Goal: Task Accomplishment & Management: Use online tool/utility

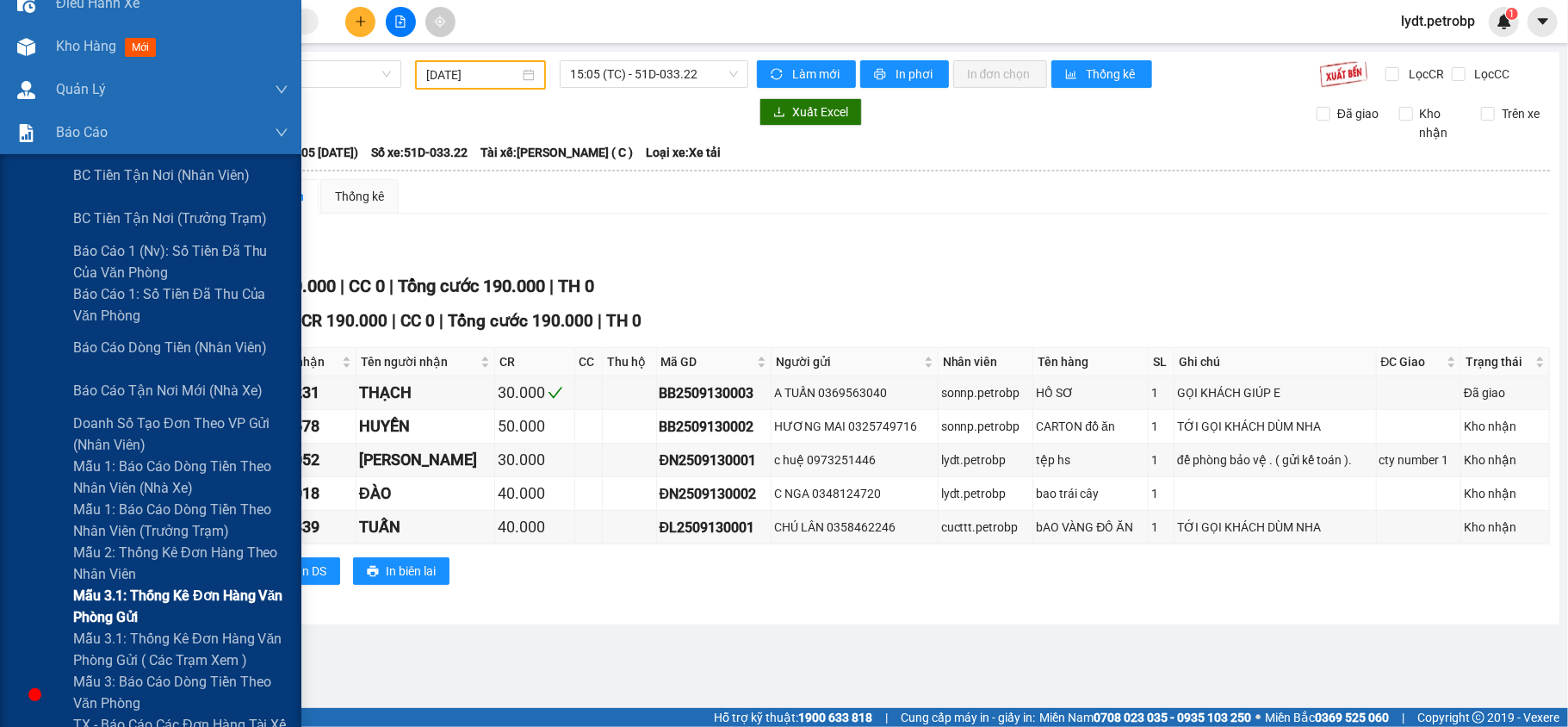
scroll to position [115, 0]
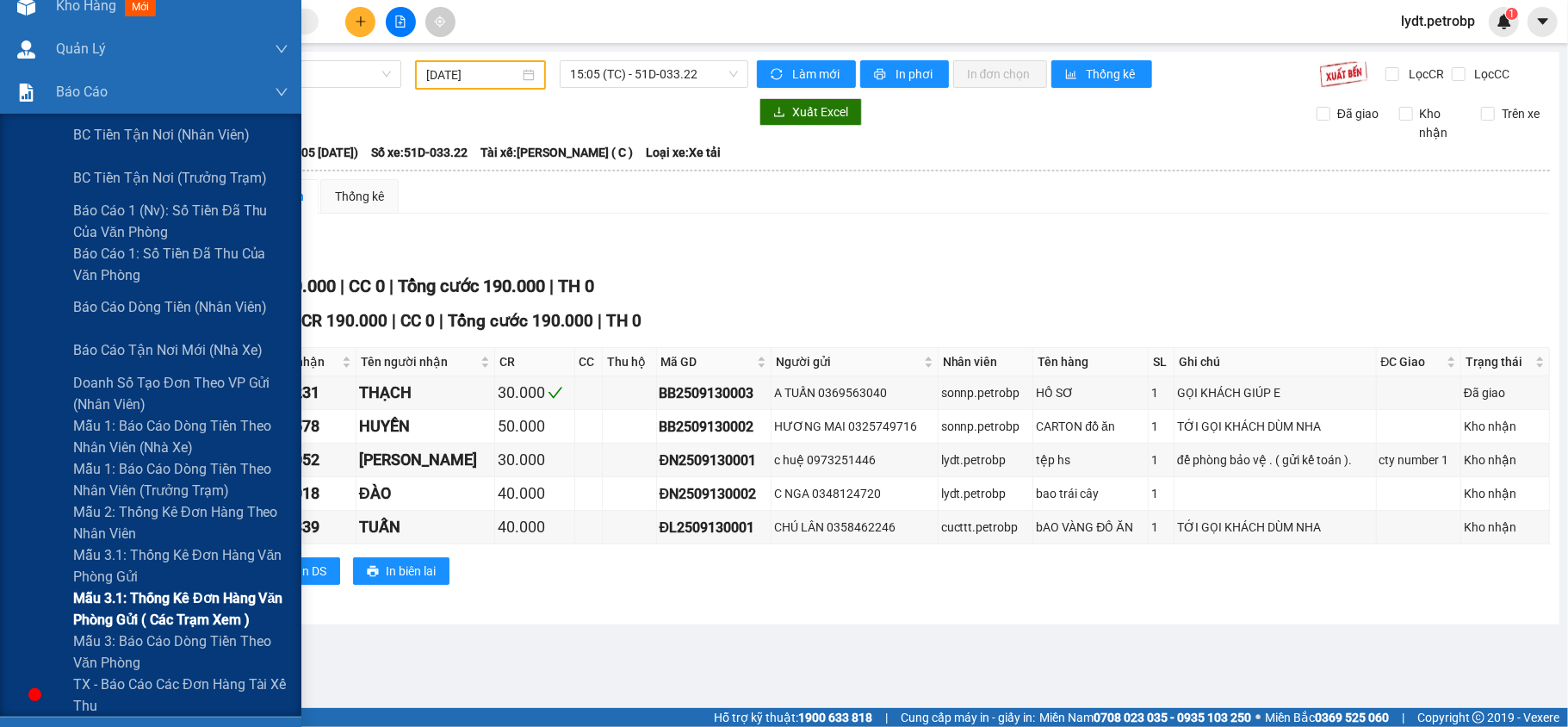
click at [198, 603] on span "Mẫu 3.1: Thống kê đơn hàng văn phòng gửi ( các trạm xem )" at bounding box center [181, 609] width 216 height 43
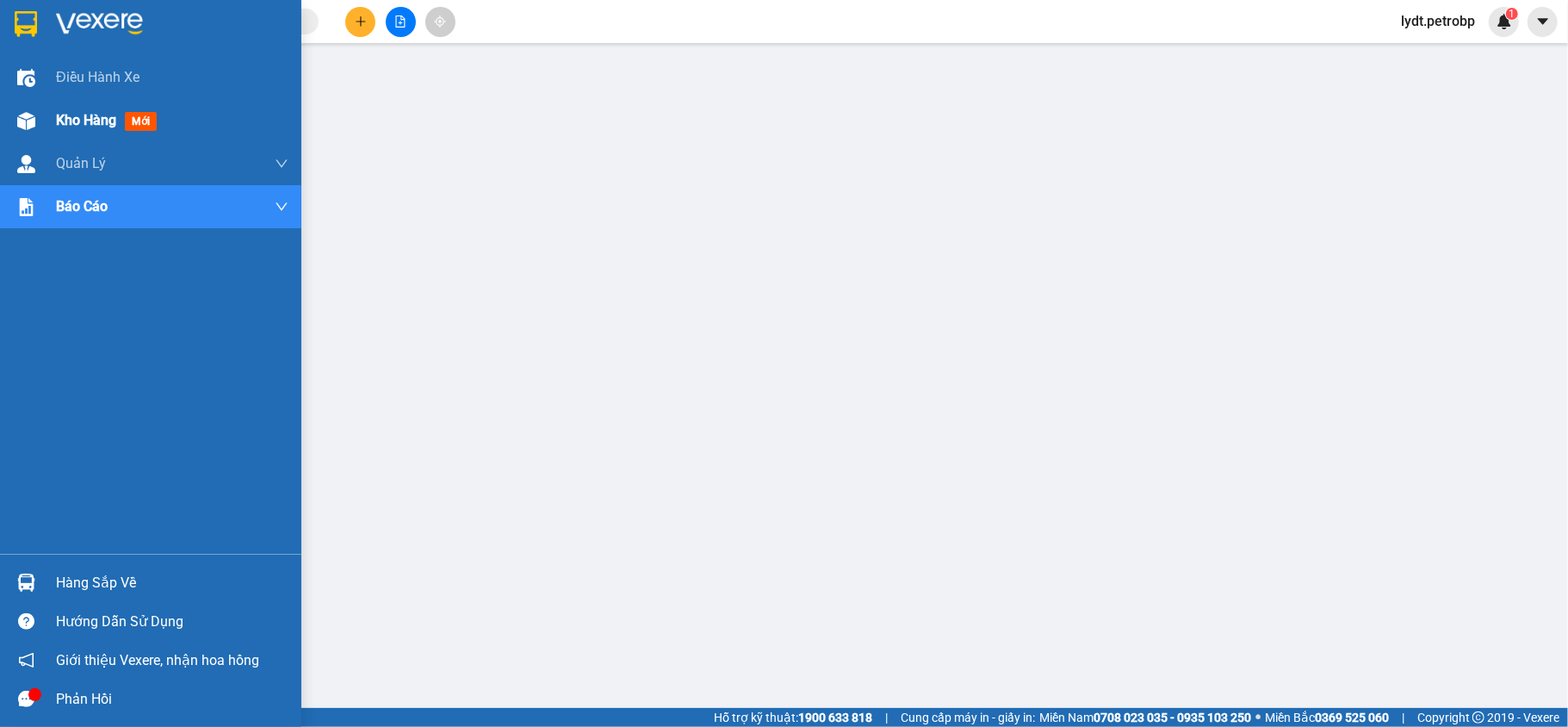
click at [112, 112] on span "Kho hàng" at bounding box center [86, 120] width 60 height 16
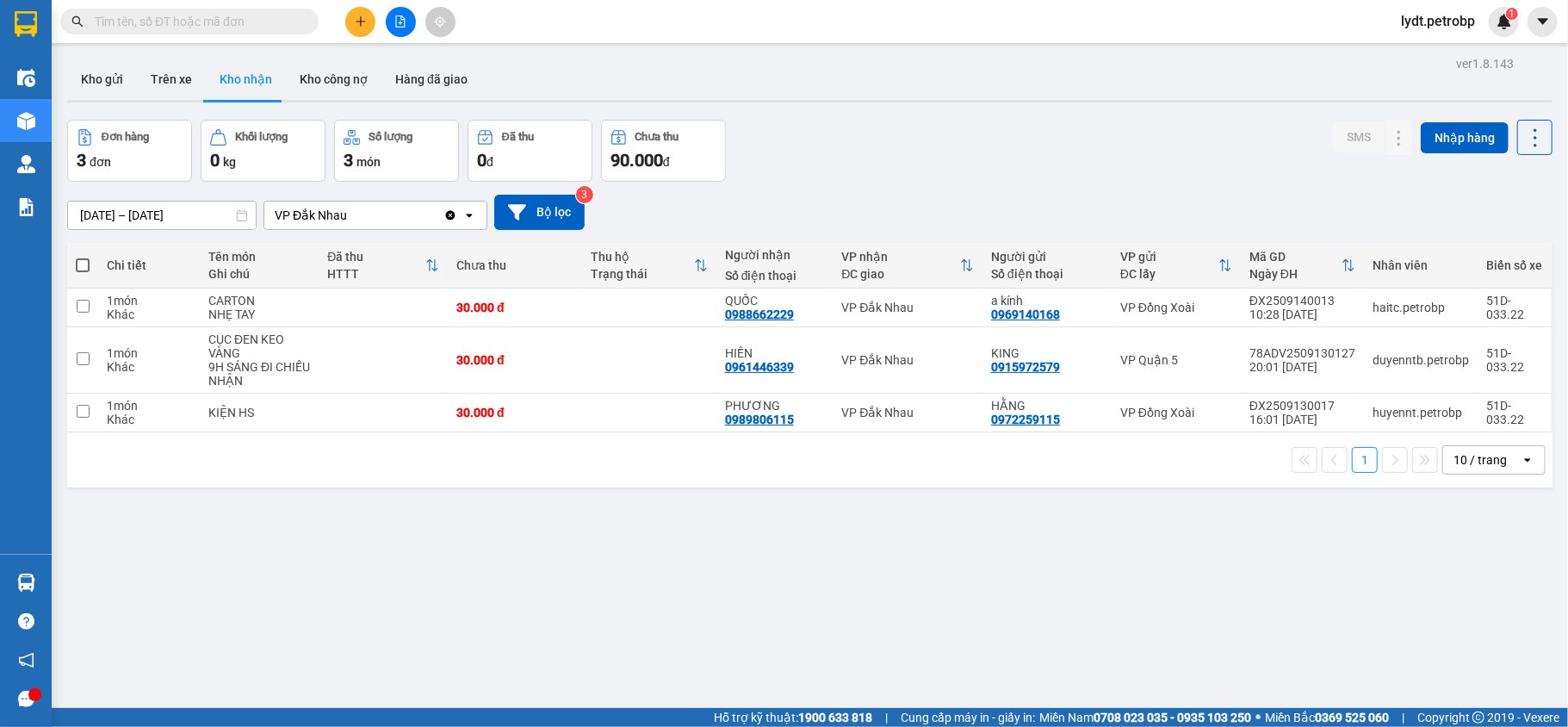
click at [246, 66] on button "Kho nhận" at bounding box center [246, 79] width 80 height 41
click at [191, 225] on div "ver 1.8.143 Kho gửi Trên xe Kho nhận Kho công nợ Hàng đã giao Đơn hàng 3 đơn Kh…" at bounding box center [810, 415] width 1499 height 727
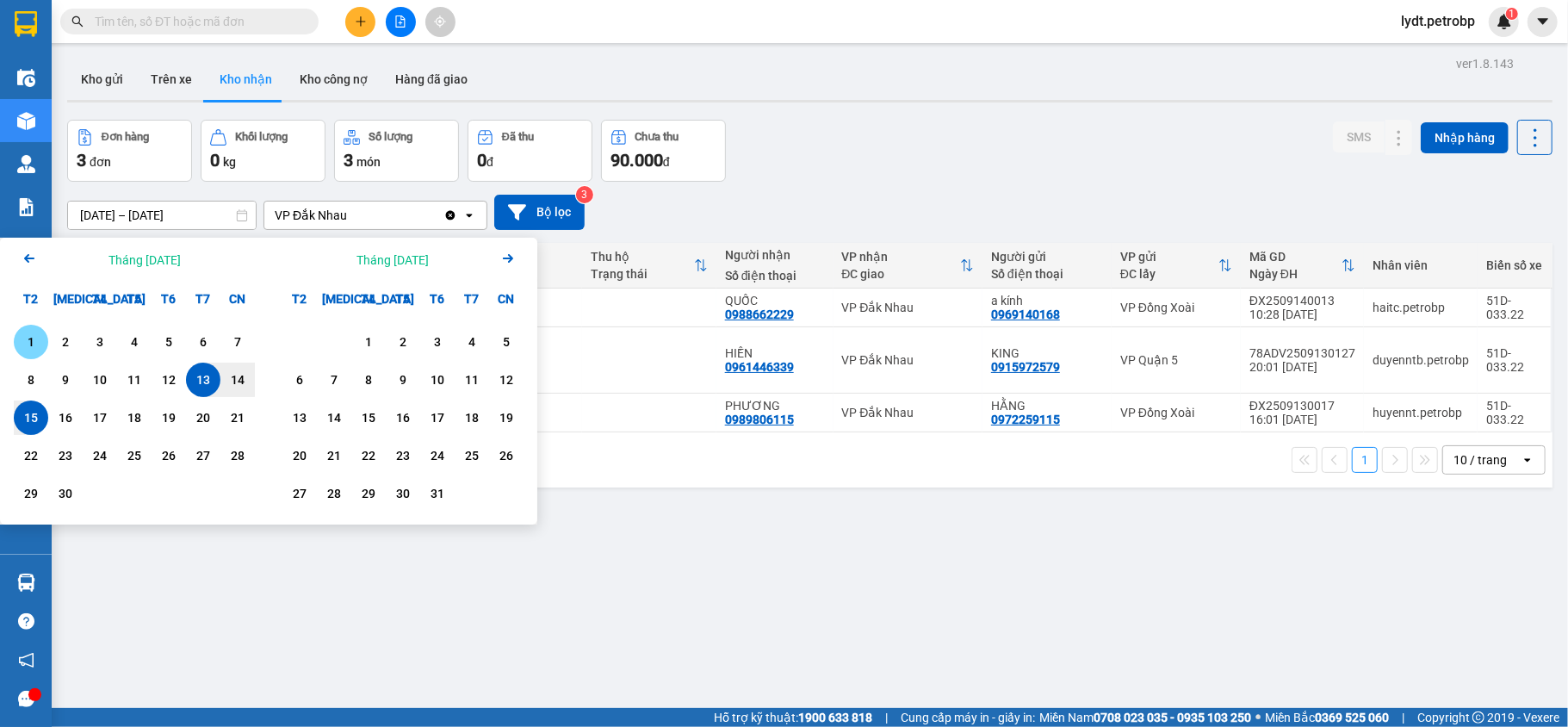
click at [29, 334] on div "1" at bounding box center [31, 342] width 24 height 21
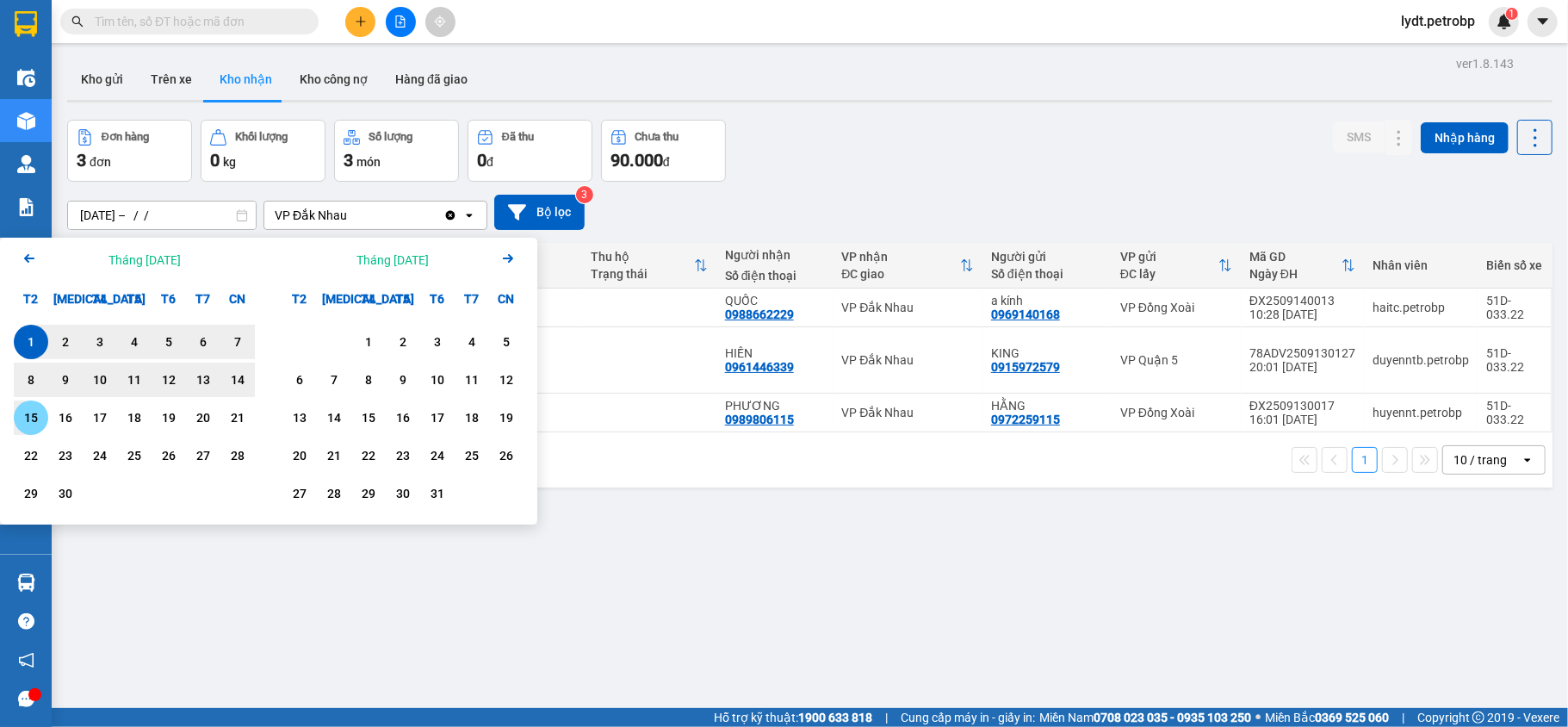
click at [28, 428] on div "15" at bounding box center [31, 417] width 24 height 21
type input "[DATE] – [DATE]"
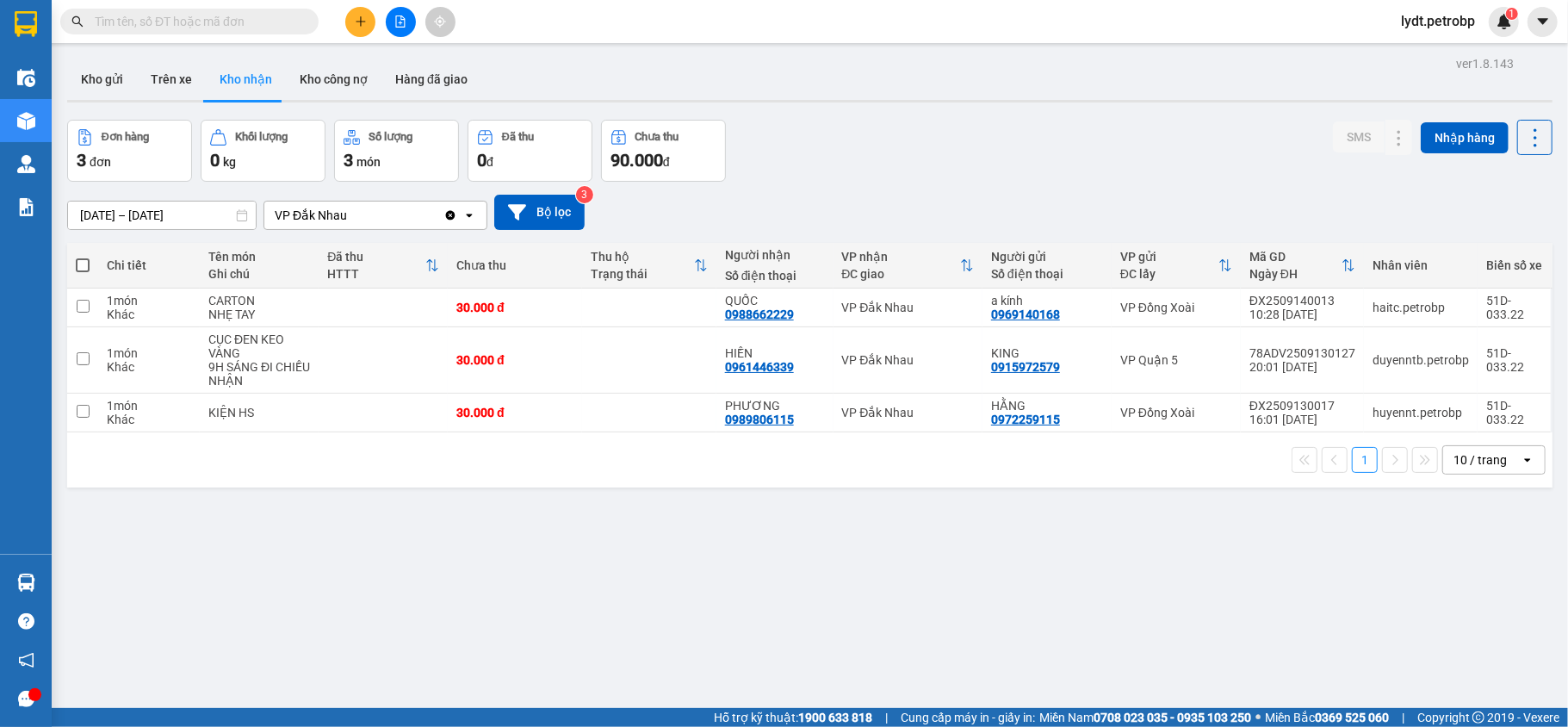
click at [269, 28] on input "text" at bounding box center [197, 22] width 204 height 19
paste input "78ADV2509120095"
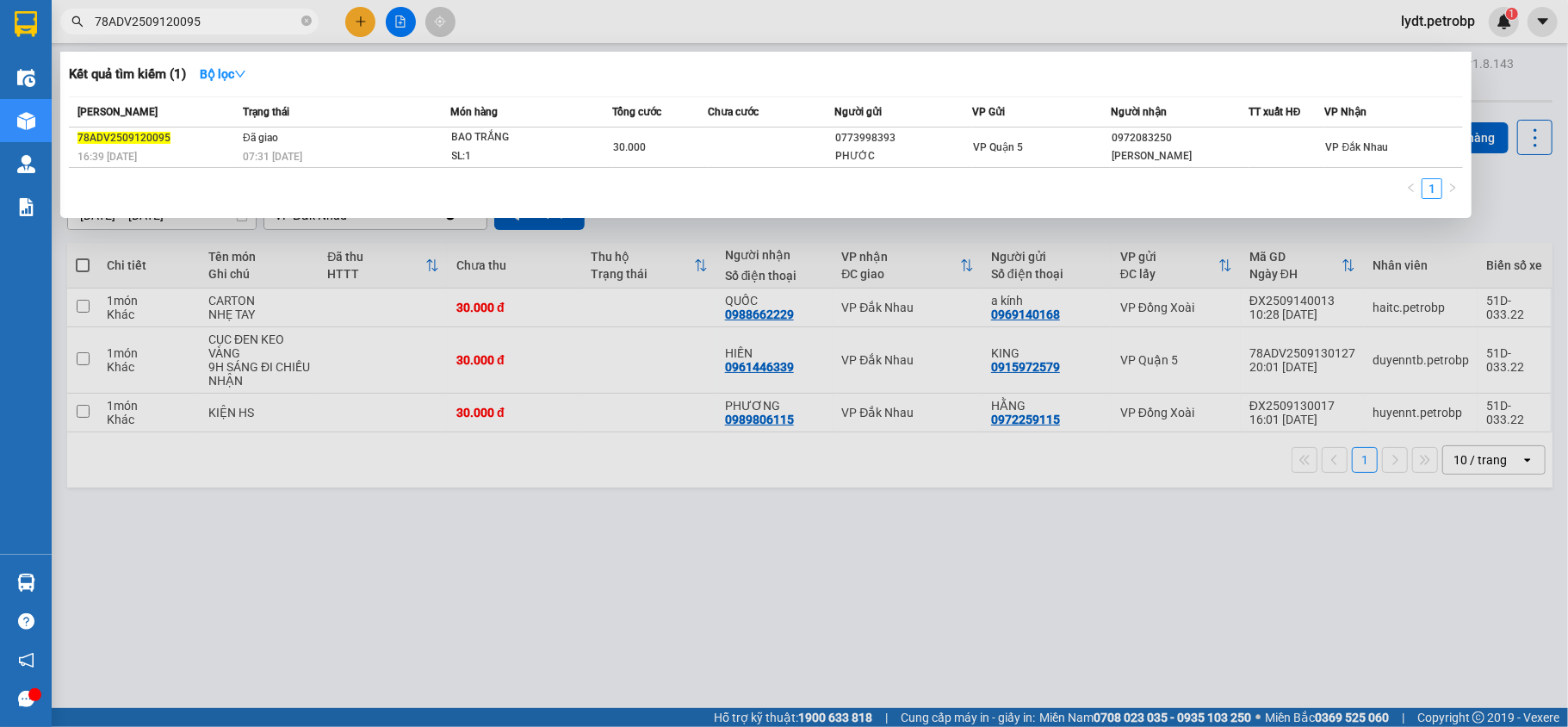
type input "78ADV2509120095"
click at [386, 559] on div at bounding box center [784, 363] width 1568 height 727
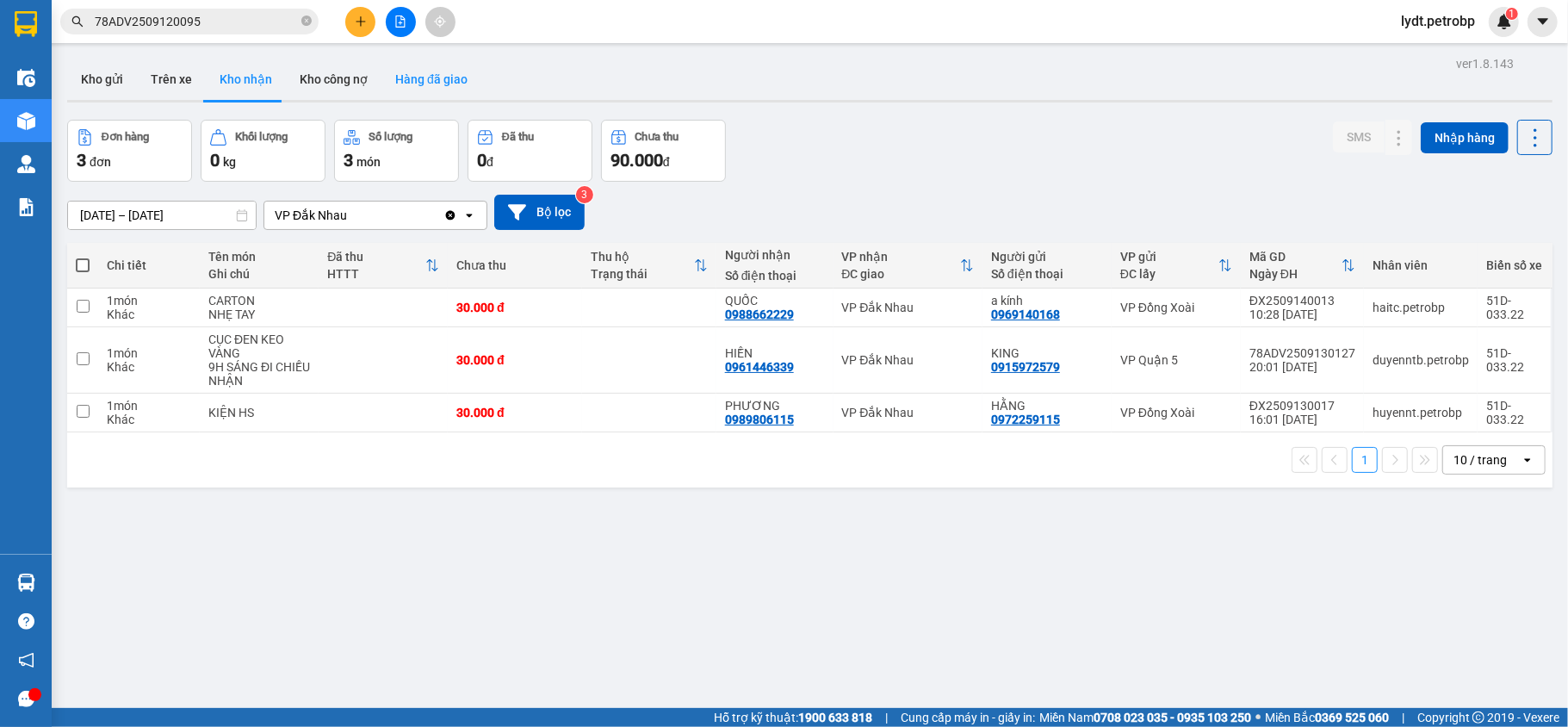
click at [446, 63] on button "Hàng đã giao" at bounding box center [431, 79] width 100 height 41
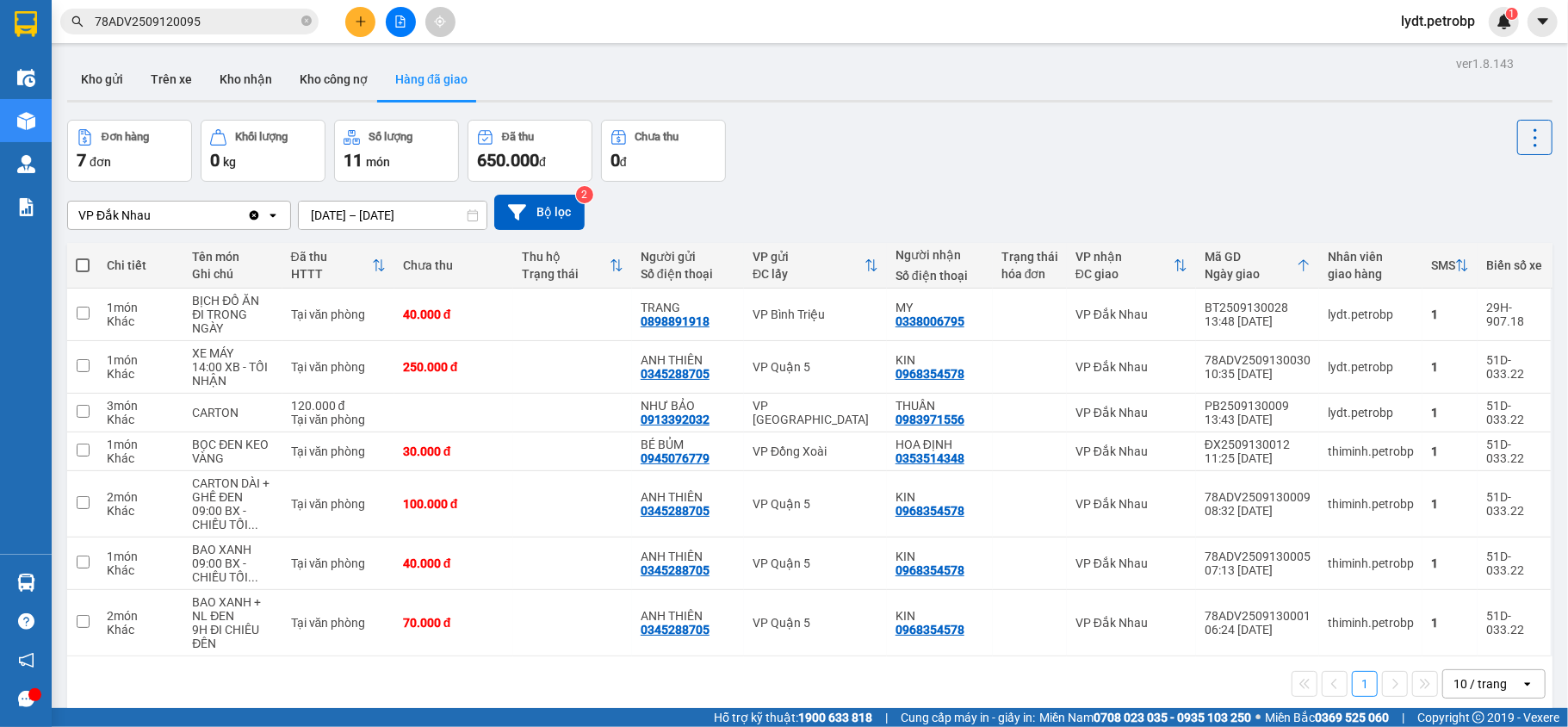
click at [341, 215] on input "[DATE] – [DATE]" at bounding box center [392, 216] width 188 height 28
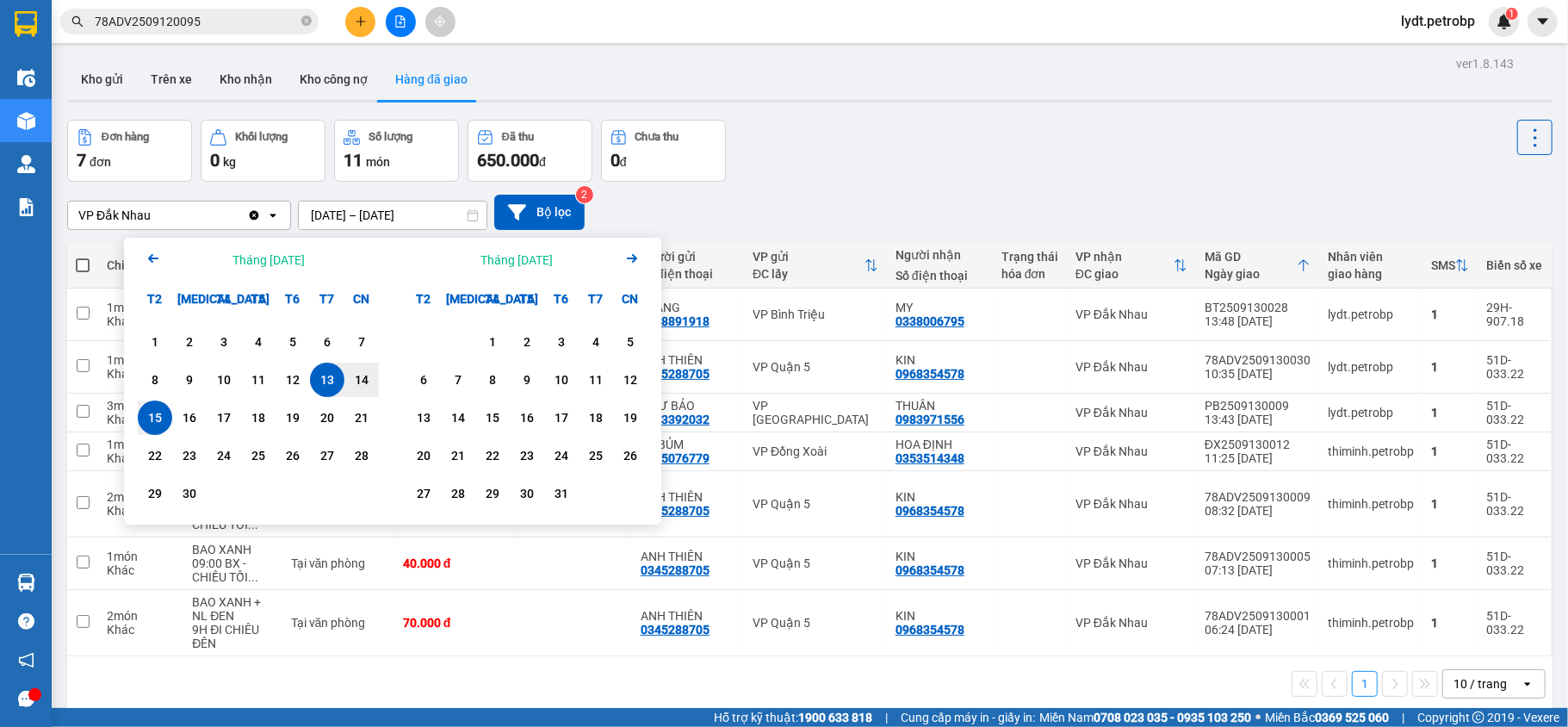
click at [323, 369] on div "13" at bounding box center [327, 379] width 24 height 21
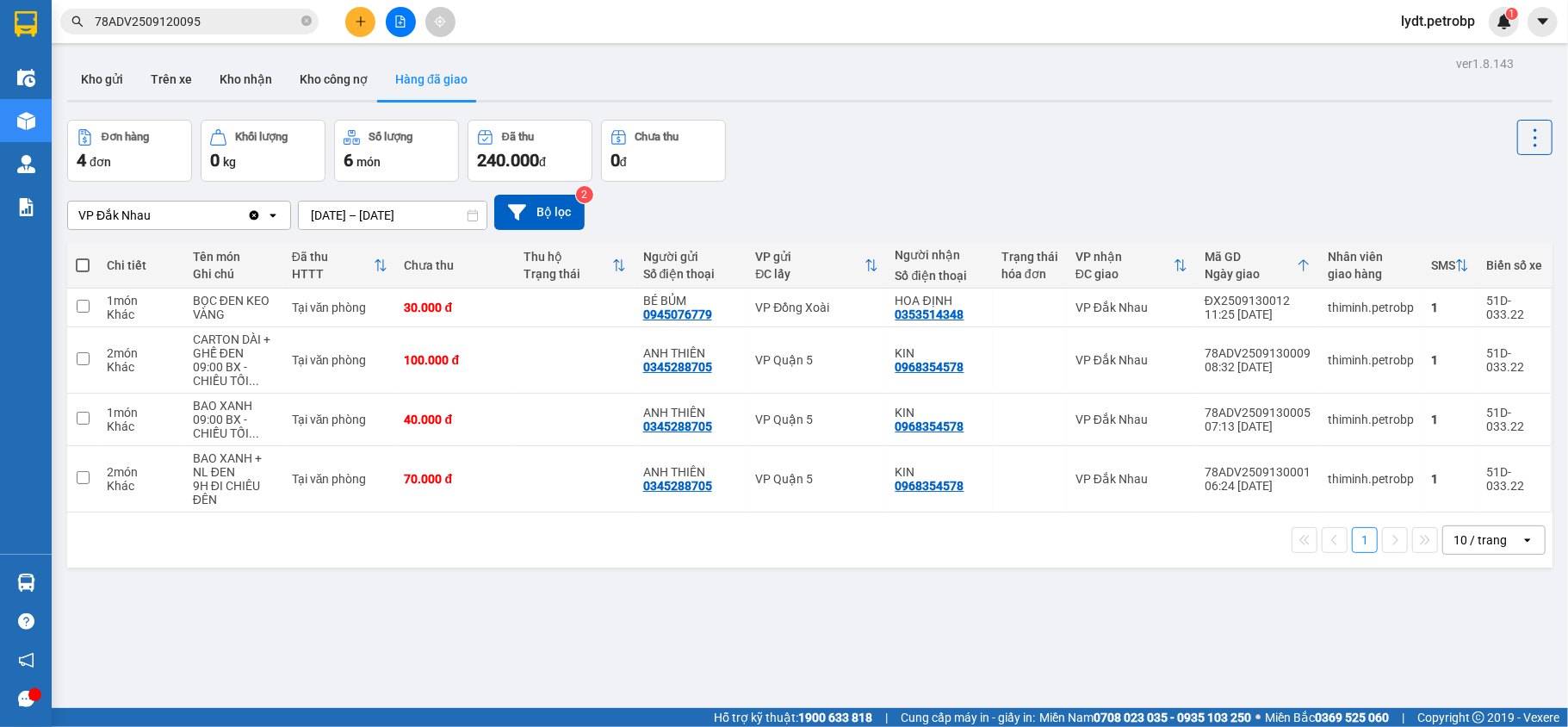
click at [410, 217] on input "[DATE] – [DATE]" at bounding box center [392, 216] width 188 height 28
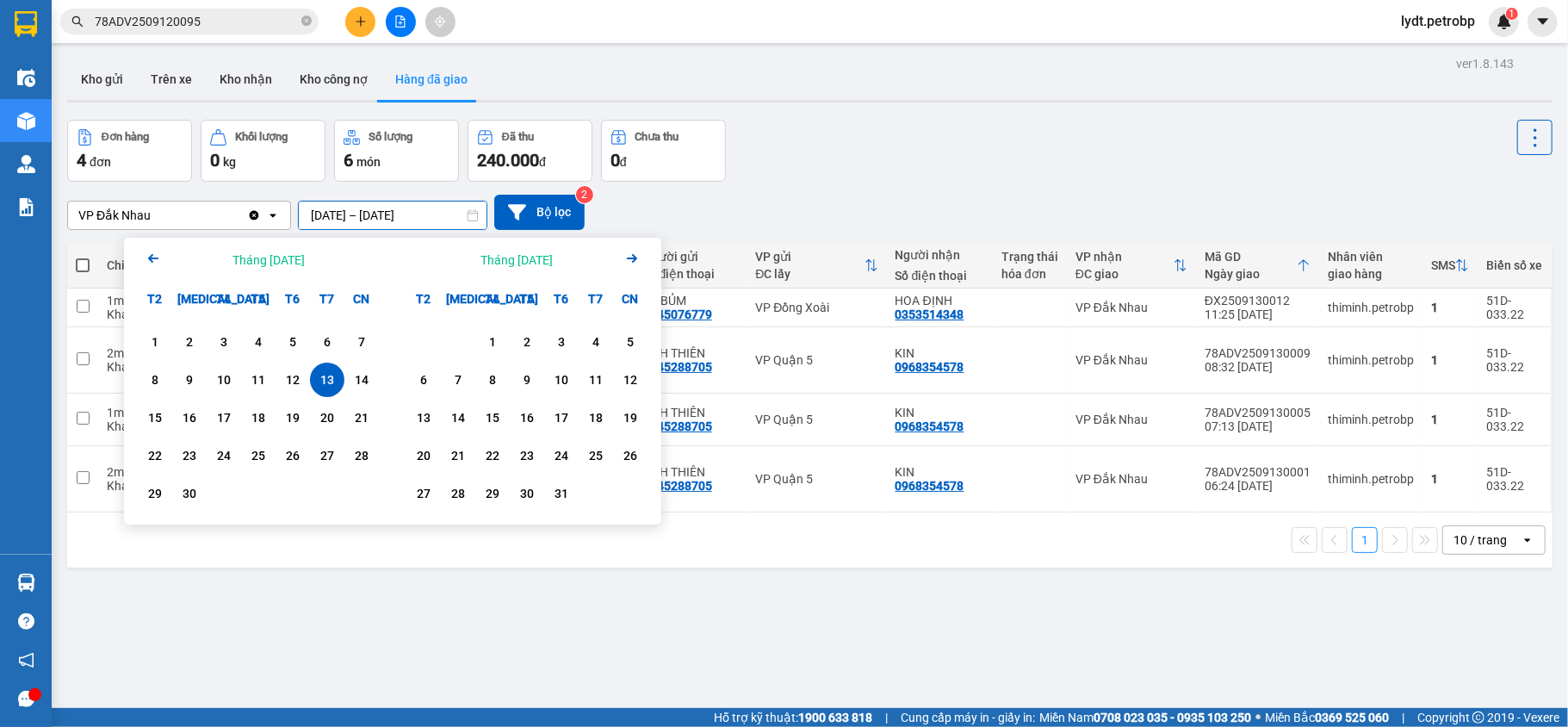
click at [328, 377] on div "13" at bounding box center [327, 379] width 24 height 21
click at [157, 418] on div "15" at bounding box center [155, 417] width 24 height 21
type input "[DATE] – [DATE]"
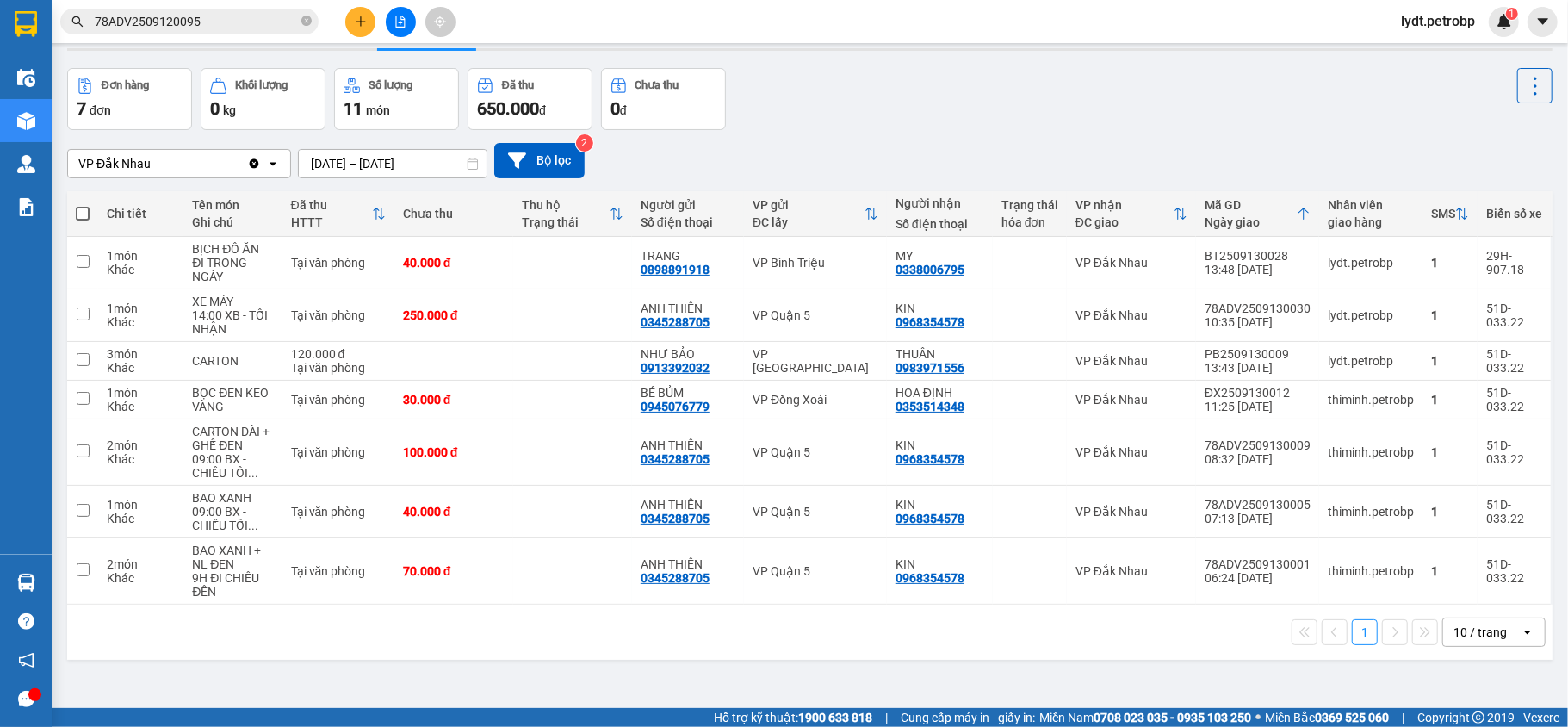
scroll to position [79, 0]
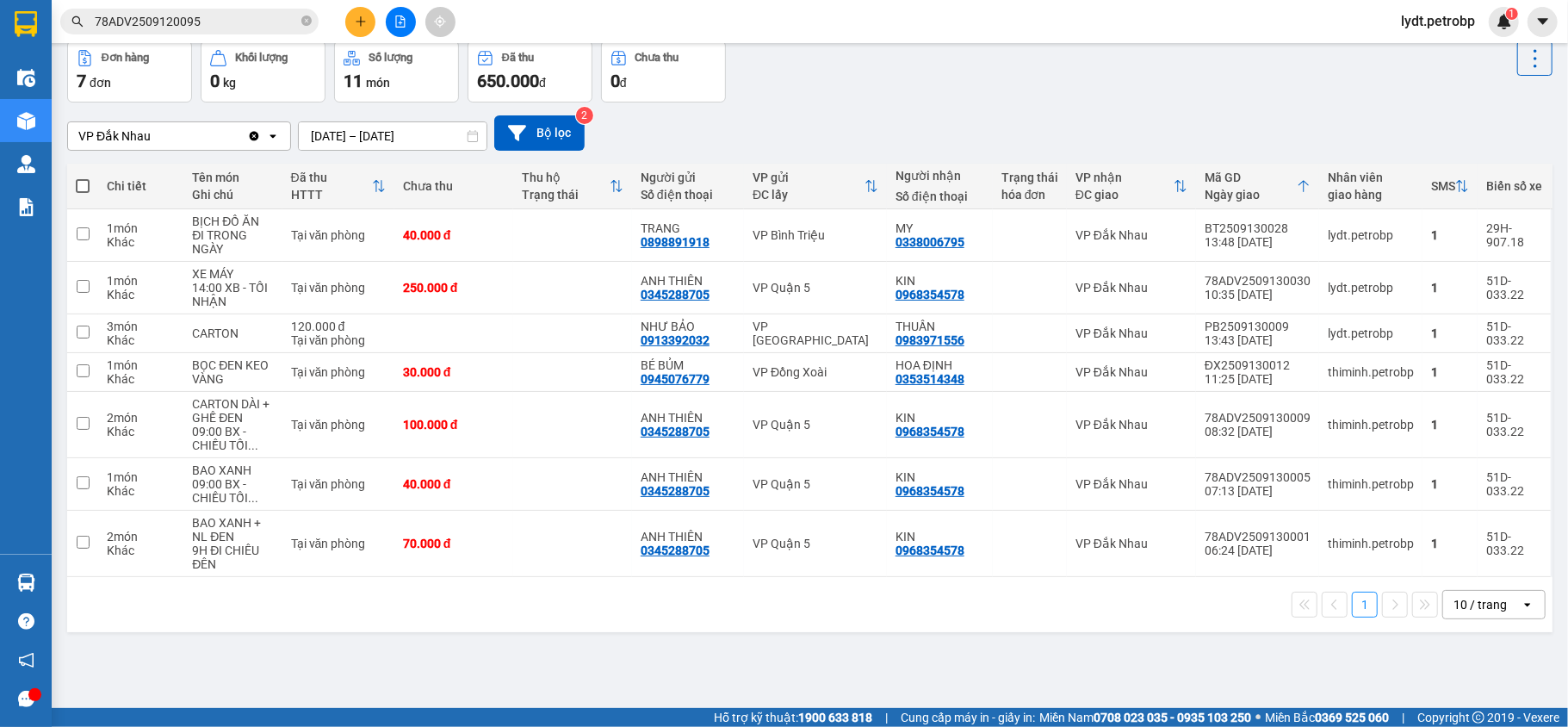
click at [1521, 603] on icon "open" at bounding box center [1527, 605] width 14 height 14
click at [1502, 418] on div "5 / trang" at bounding box center [1477, 416] width 103 height 31
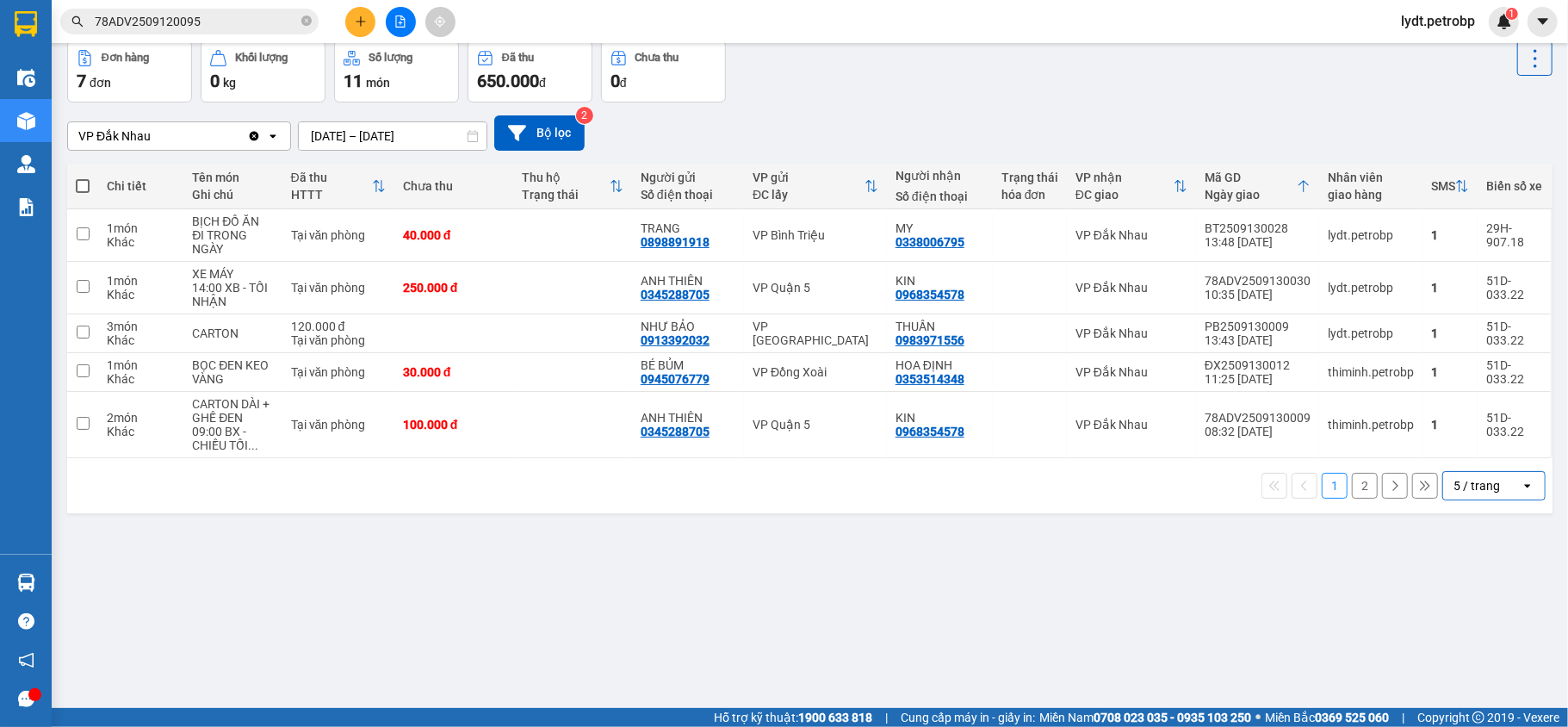
click at [1389, 486] on icon at bounding box center [1395, 486] width 12 height 12
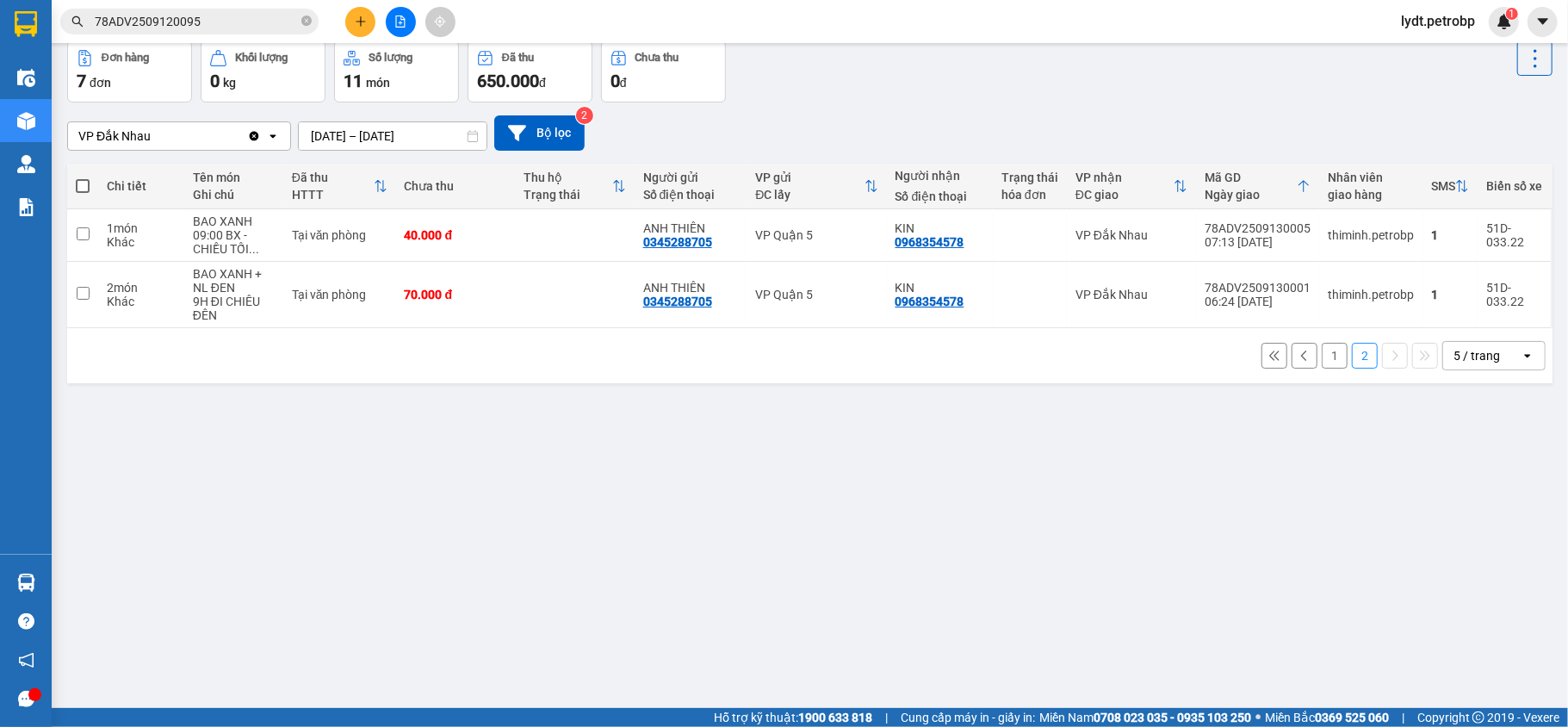
click at [1453, 361] on div "5 / trang" at bounding box center [1477, 355] width 47 height 17
click at [1471, 432] on span "10 / trang" at bounding box center [1466, 426] width 55 height 17
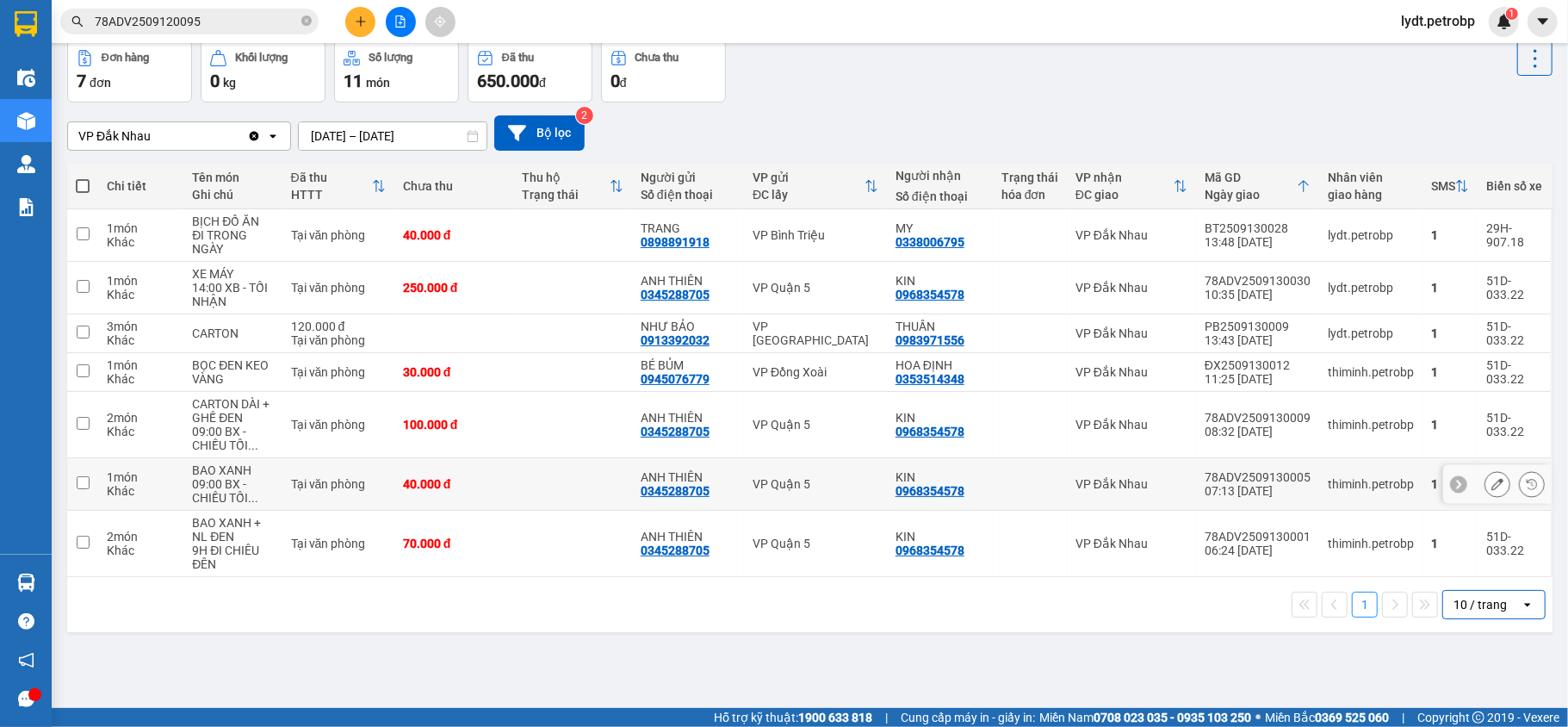
scroll to position [0, 0]
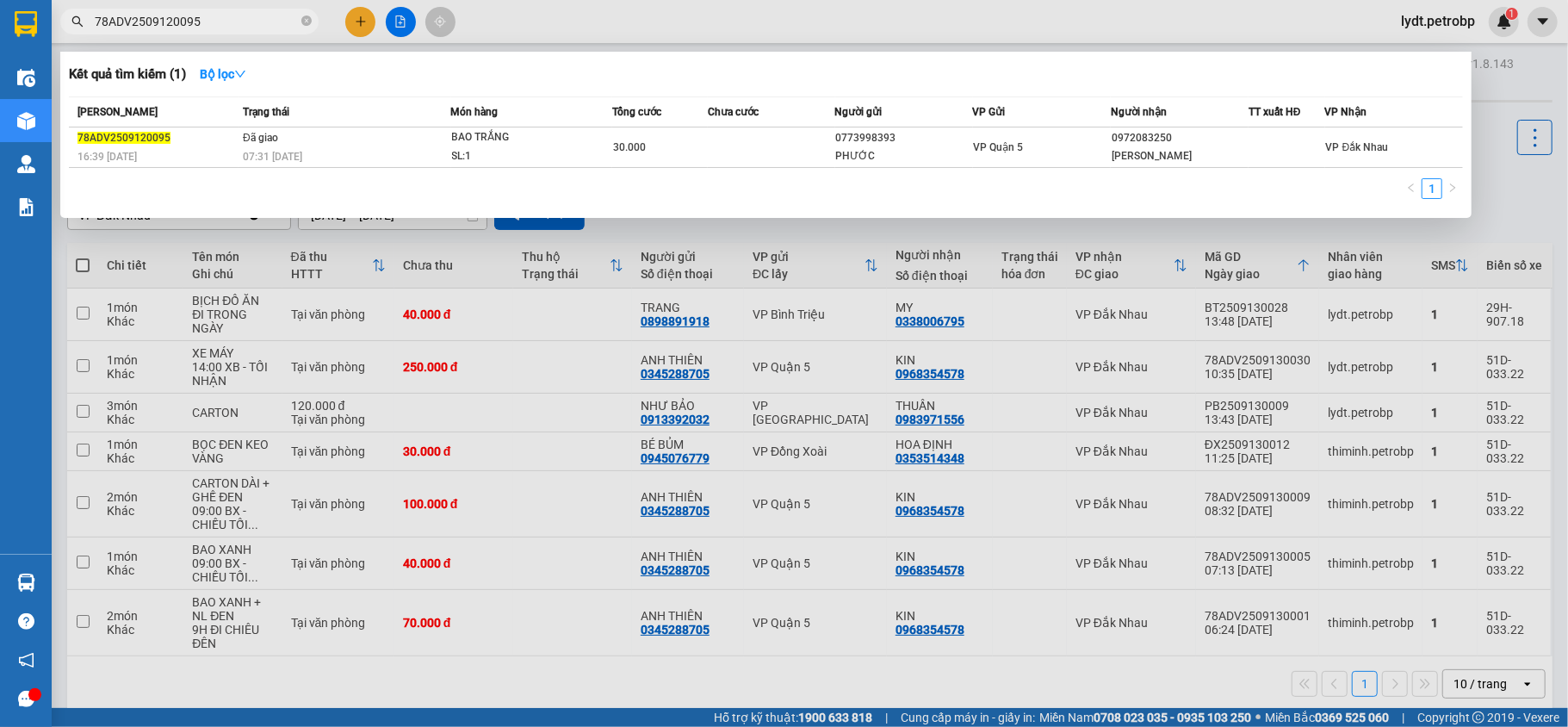
click at [212, 15] on input "78ADV2509120095" at bounding box center [197, 22] width 204 height 19
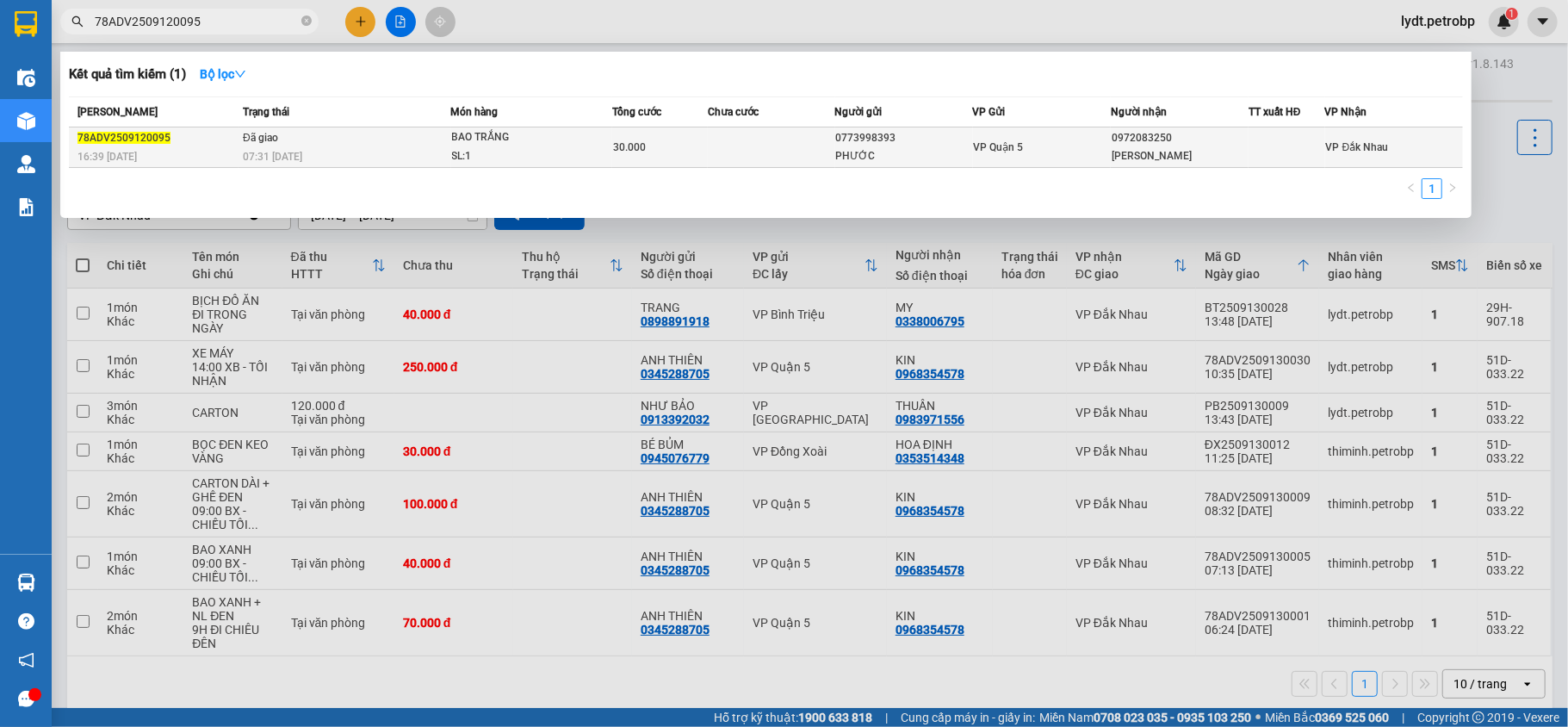
click at [605, 149] on span "BAO TRẮNG SL: 1" at bounding box center [531, 147] width 160 height 37
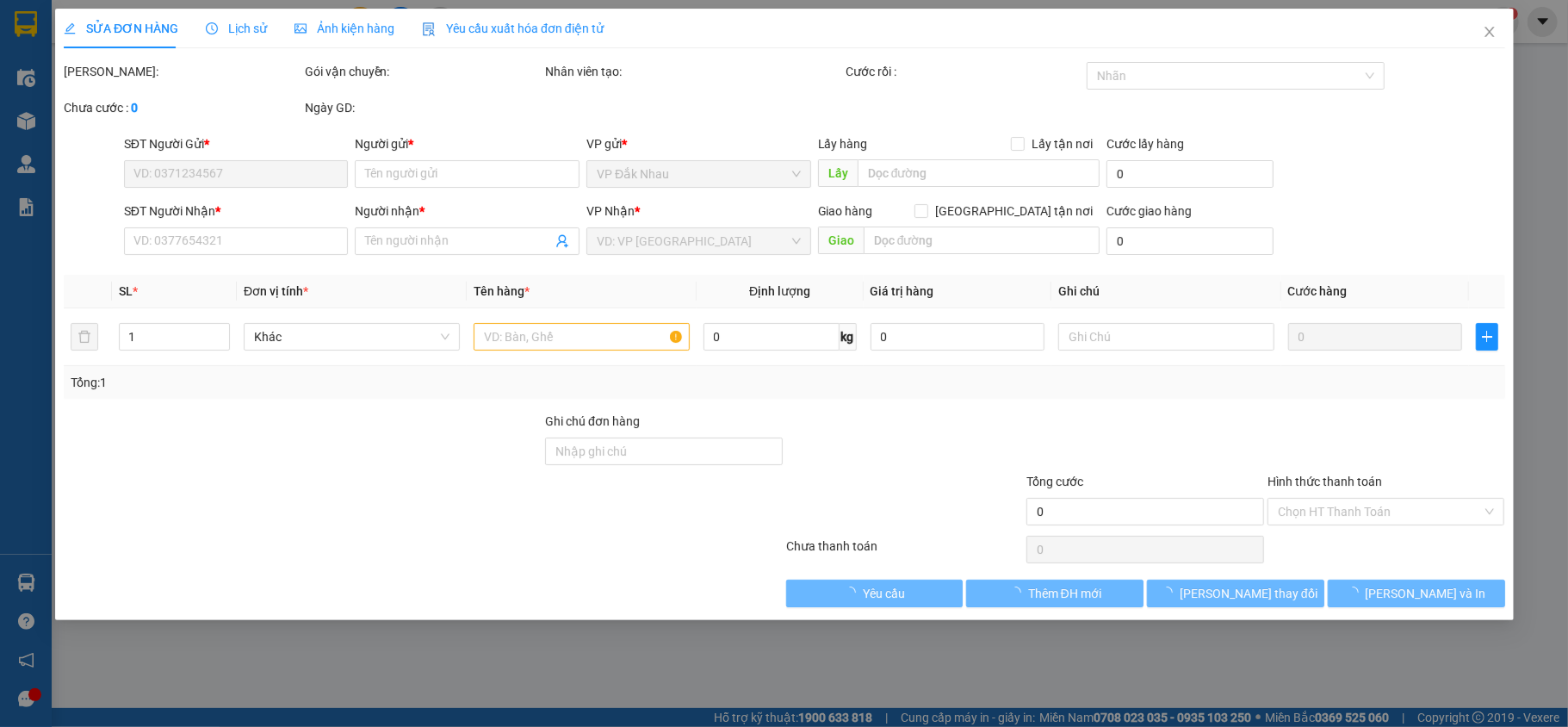
type input "0773998393"
type input "PHƯỚC"
type input "0972083250"
type input "[PERSON_NAME]"
type input "30.000"
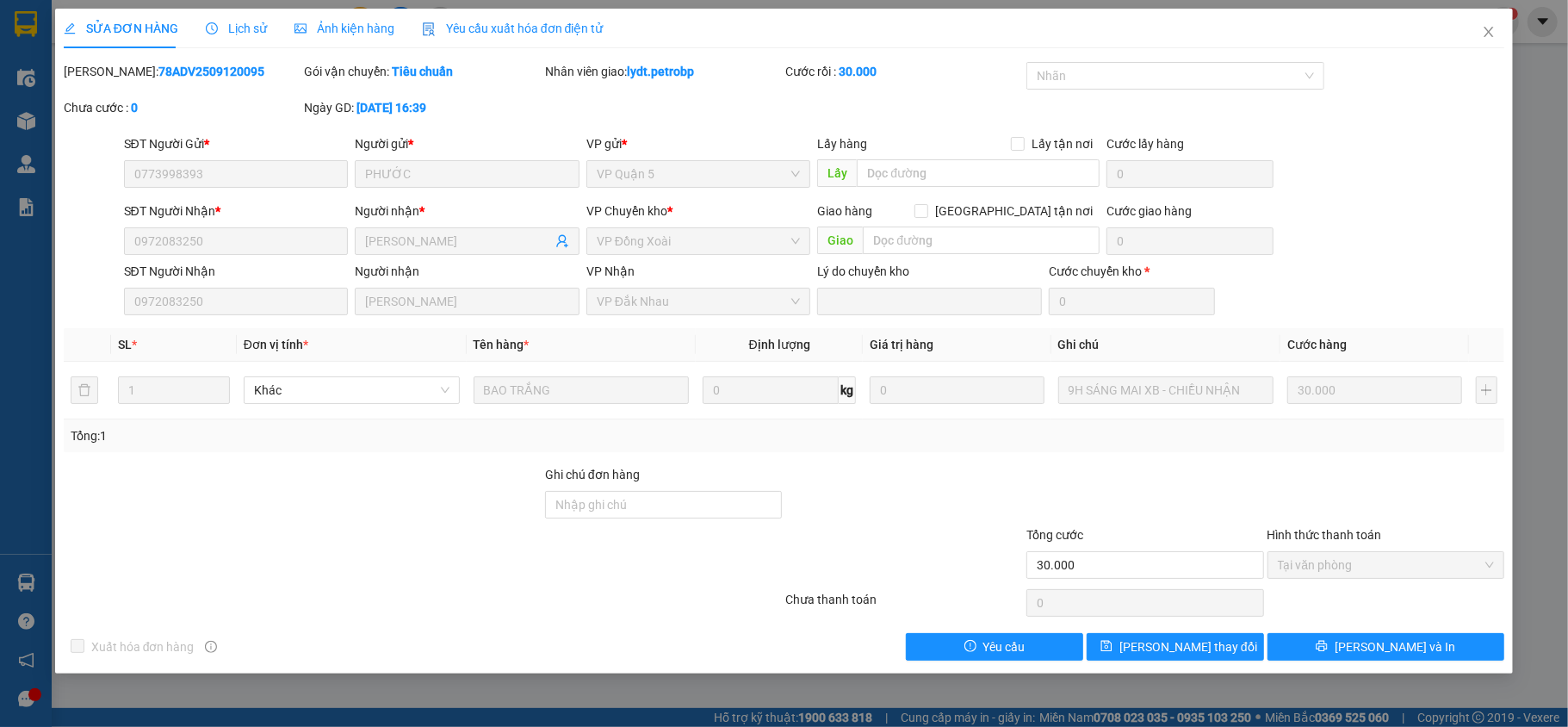
click at [255, 28] on span "Lịch sử" at bounding box center [236, 28] width 61 height 14
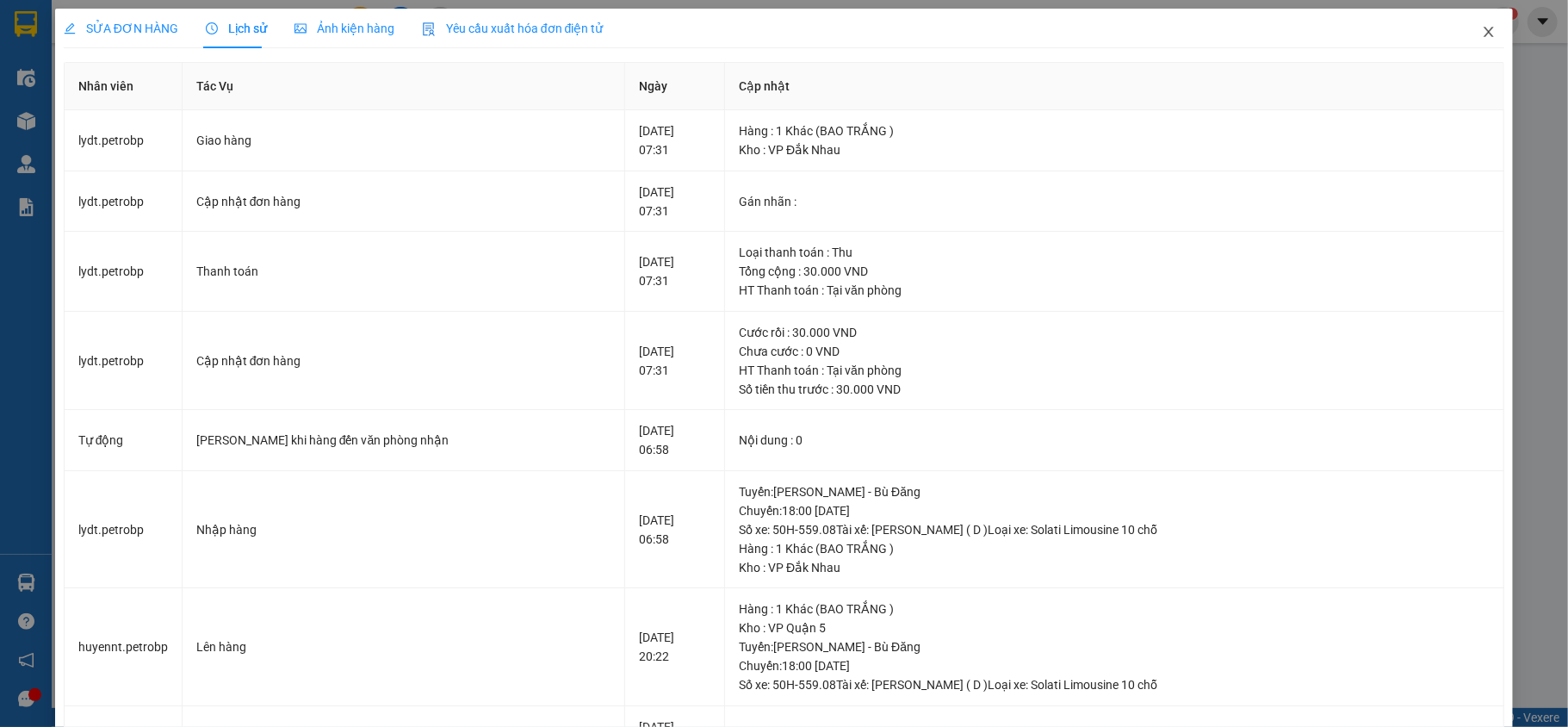
click at [1465, 26] on span "Close" at bounding box center [1489, 33] width 48 height 48
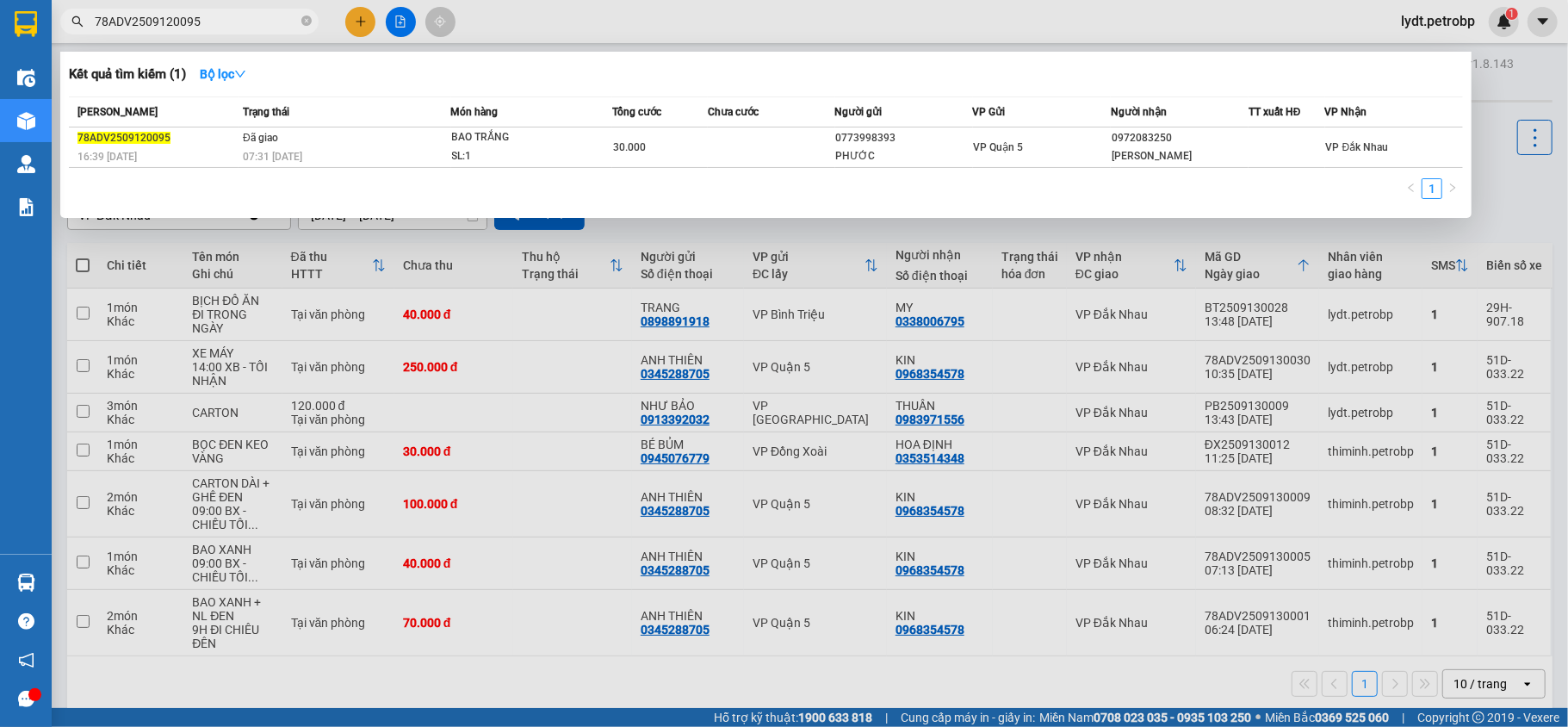
click at [240, 17] on input "78ADV2509120095" at bounding box center [197, 22] width 204 height 19
click at [301, 15] on span at bounding box center [306, 22] width 10 height 16
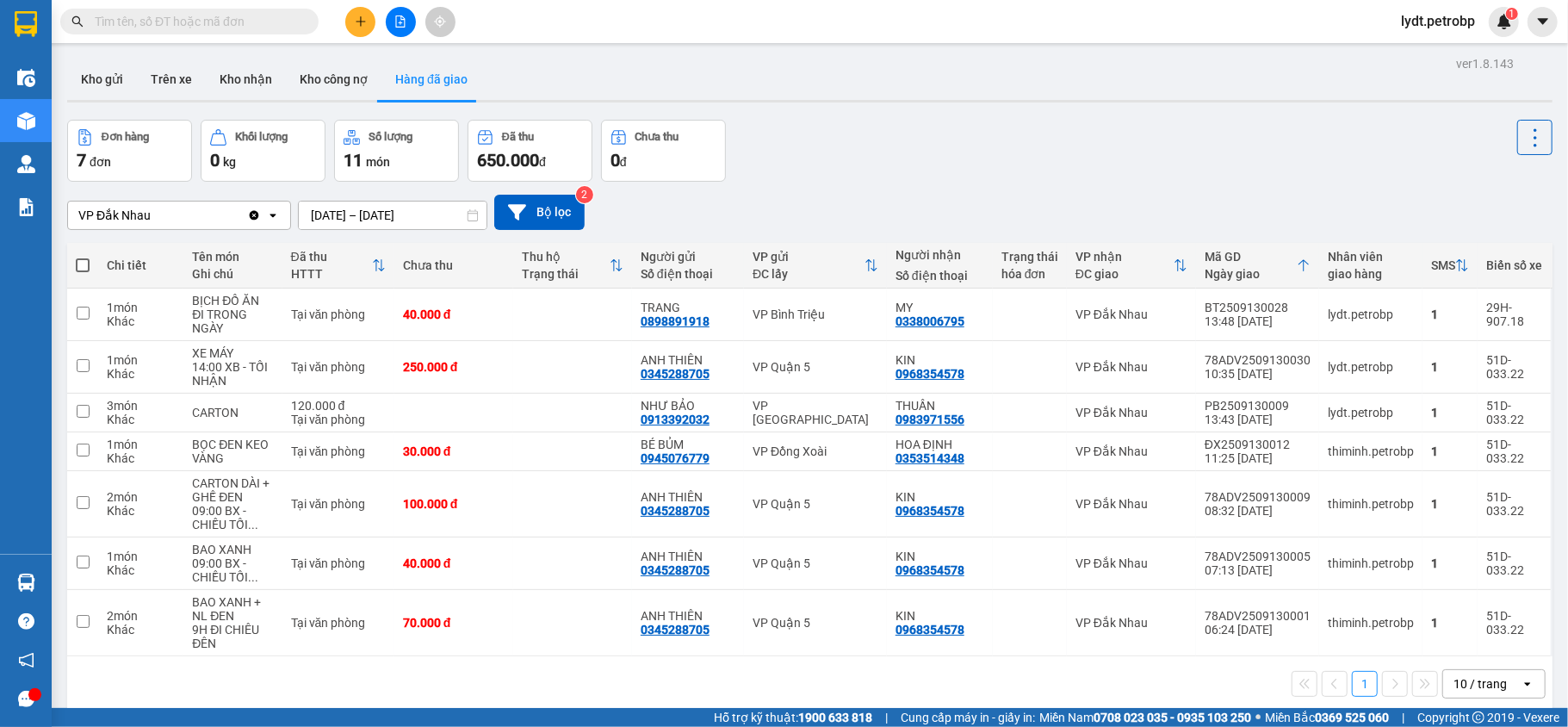
click at [287, 26] on input "text" at bounding box center [197, 22] width 204 height 19
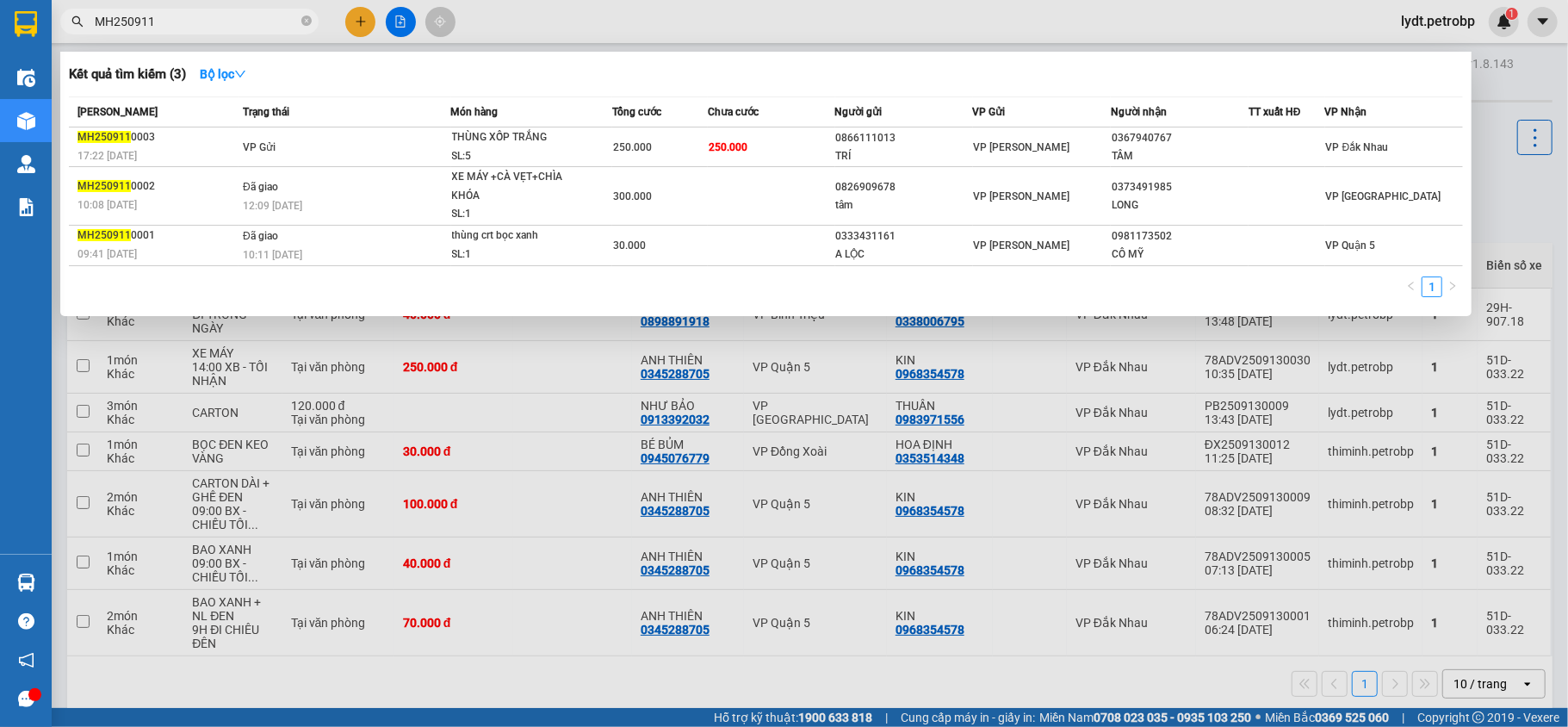
type input "MH250911"
click at [535, 432] on div at bounding box center [784, 363] width 1568 height 727
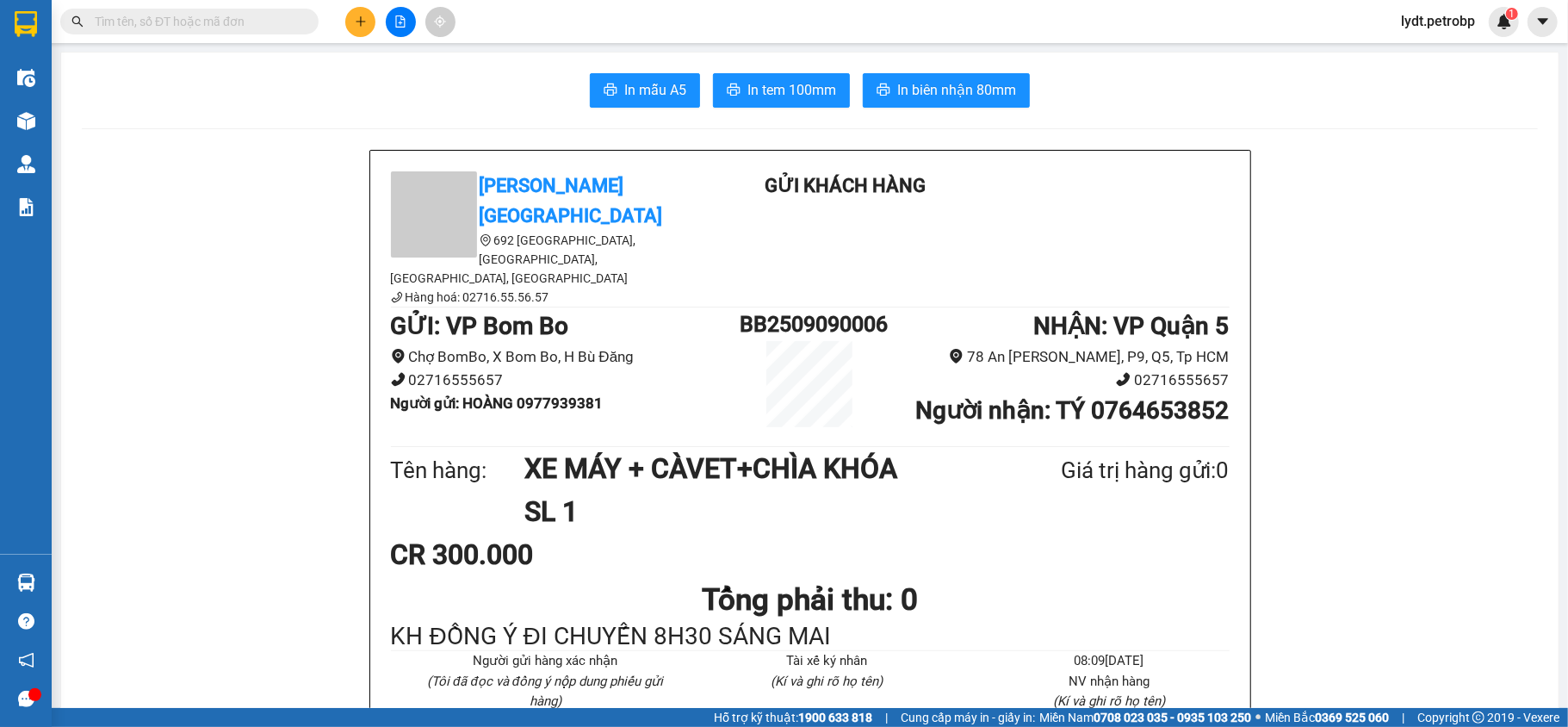
click at [276, 25] on input "text" at bounding box center [197, 22] width 204 height 19
paste input "ĐN2509140002"
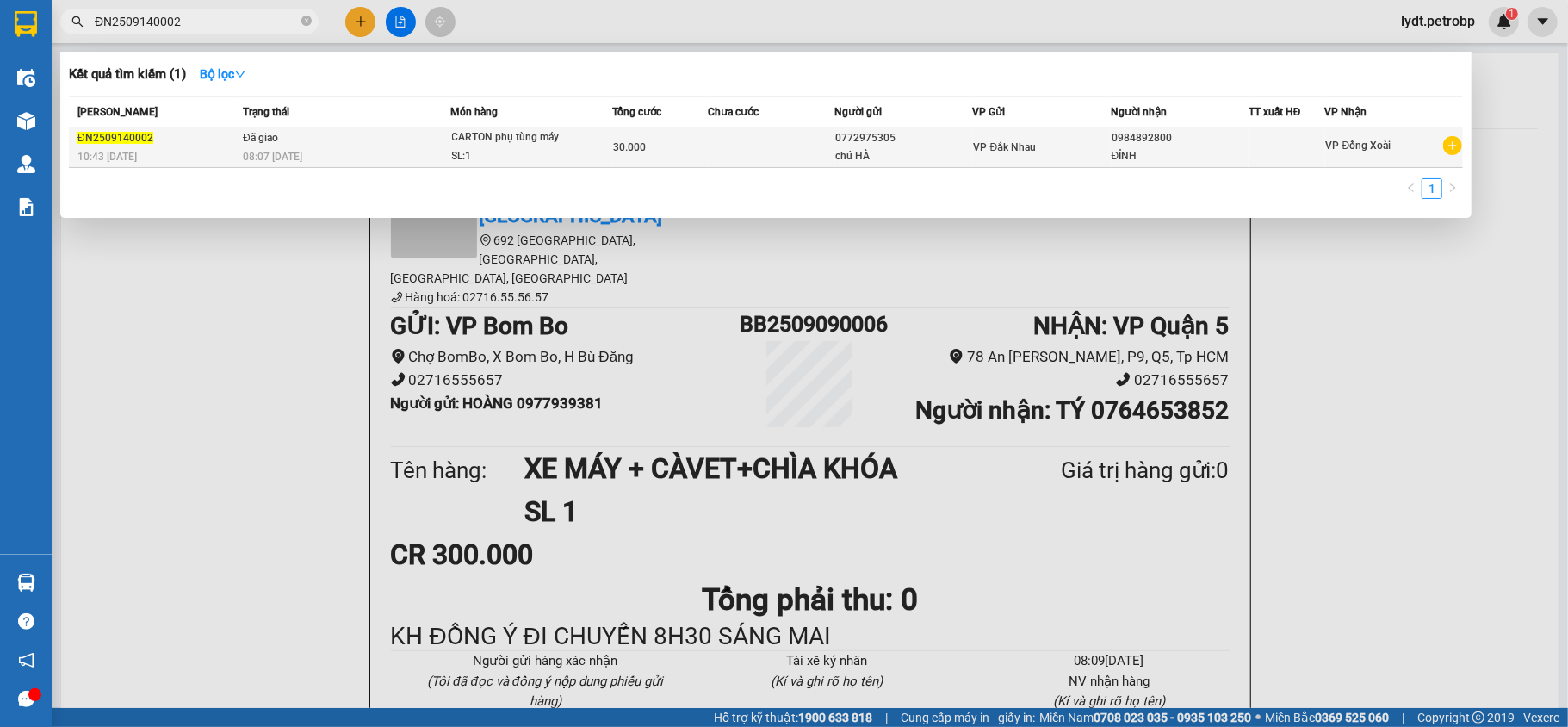
type input "ĐN2509140002"
click at [352, 150] on div "08:07 - 15/09" at bounding box center [347, 157] width 207 height 19
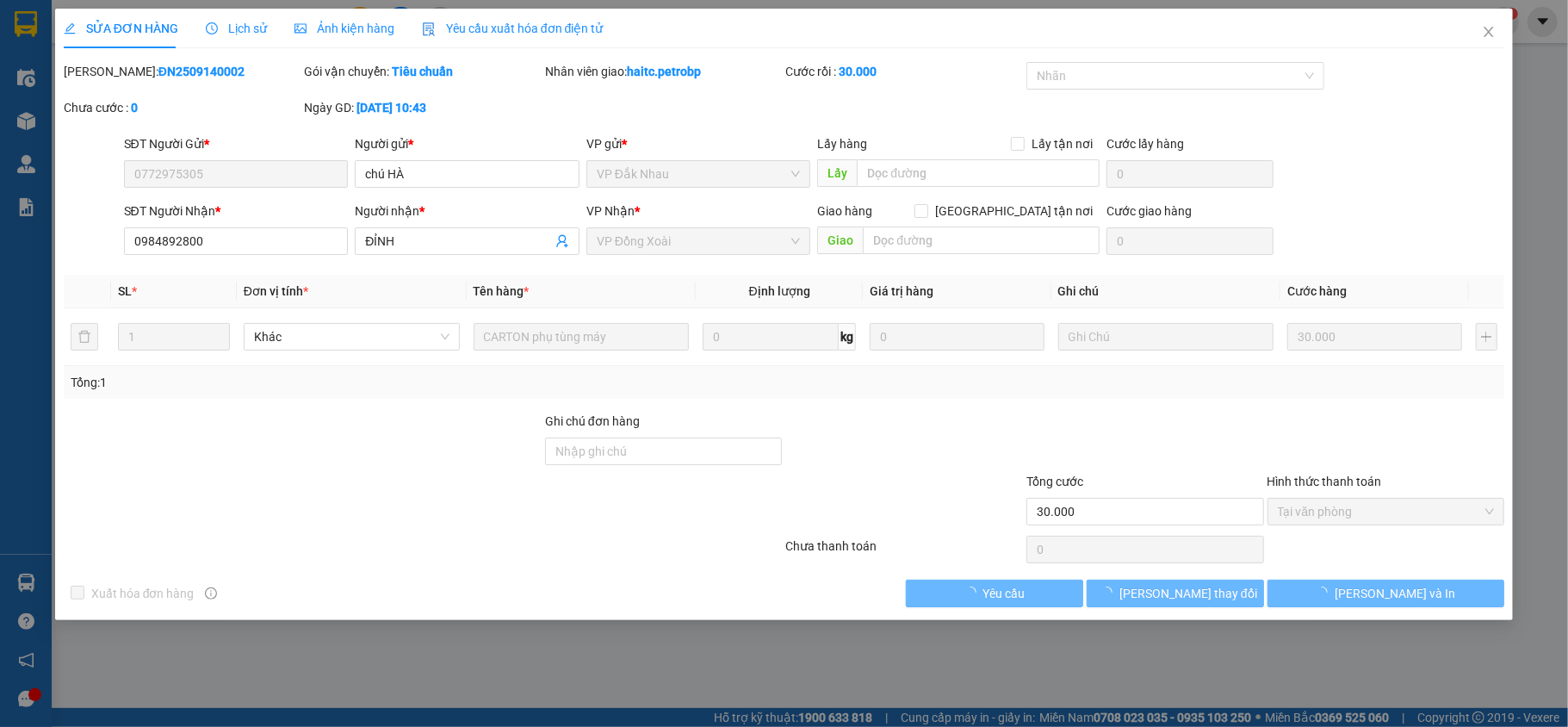
type input "0772975305"
type input "chú HÀ"
type input "0984892800"
type input "ĐỈNH"
type input "30.000"
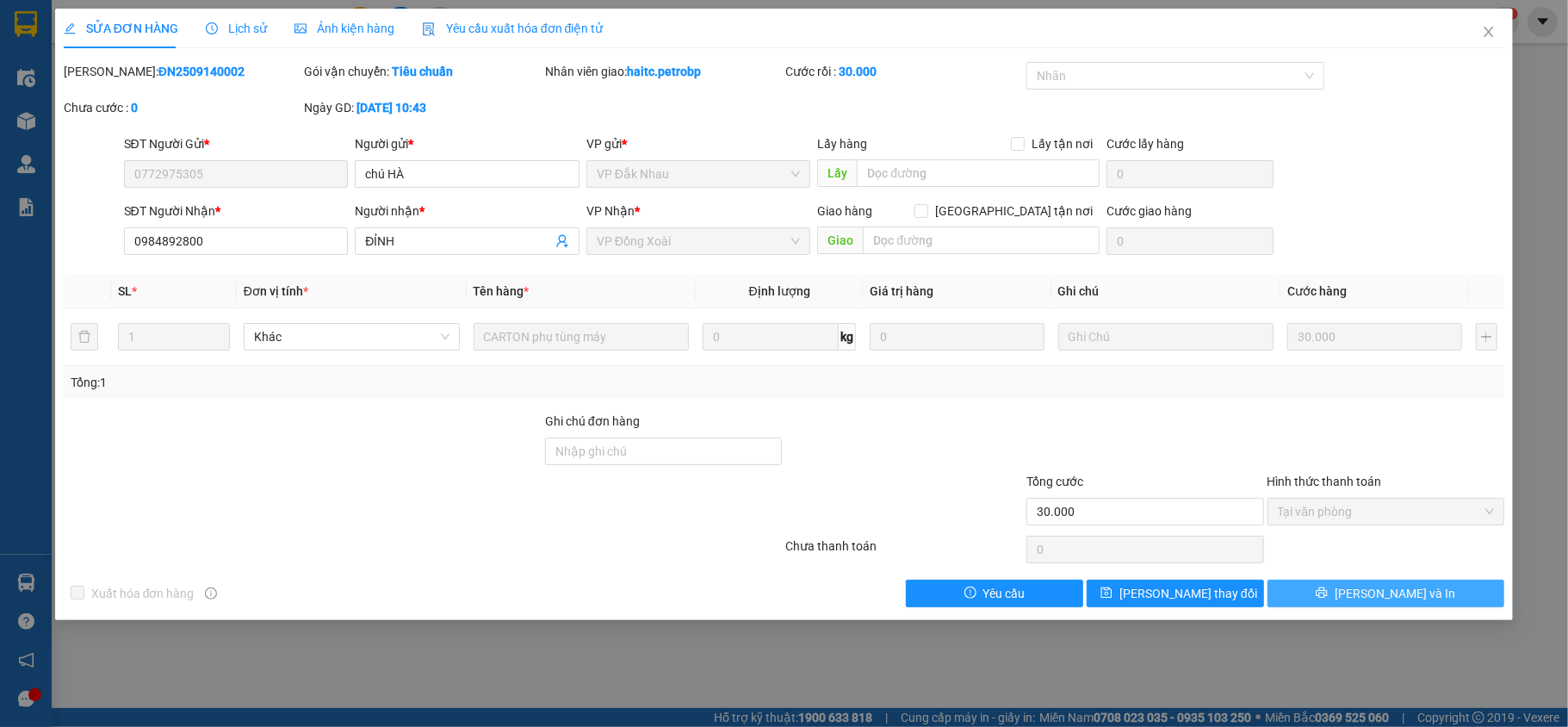
click at [1377, 593] on span "[PERSON_NAME] và In" at bounding box center [1396, 593] width 121 height 19
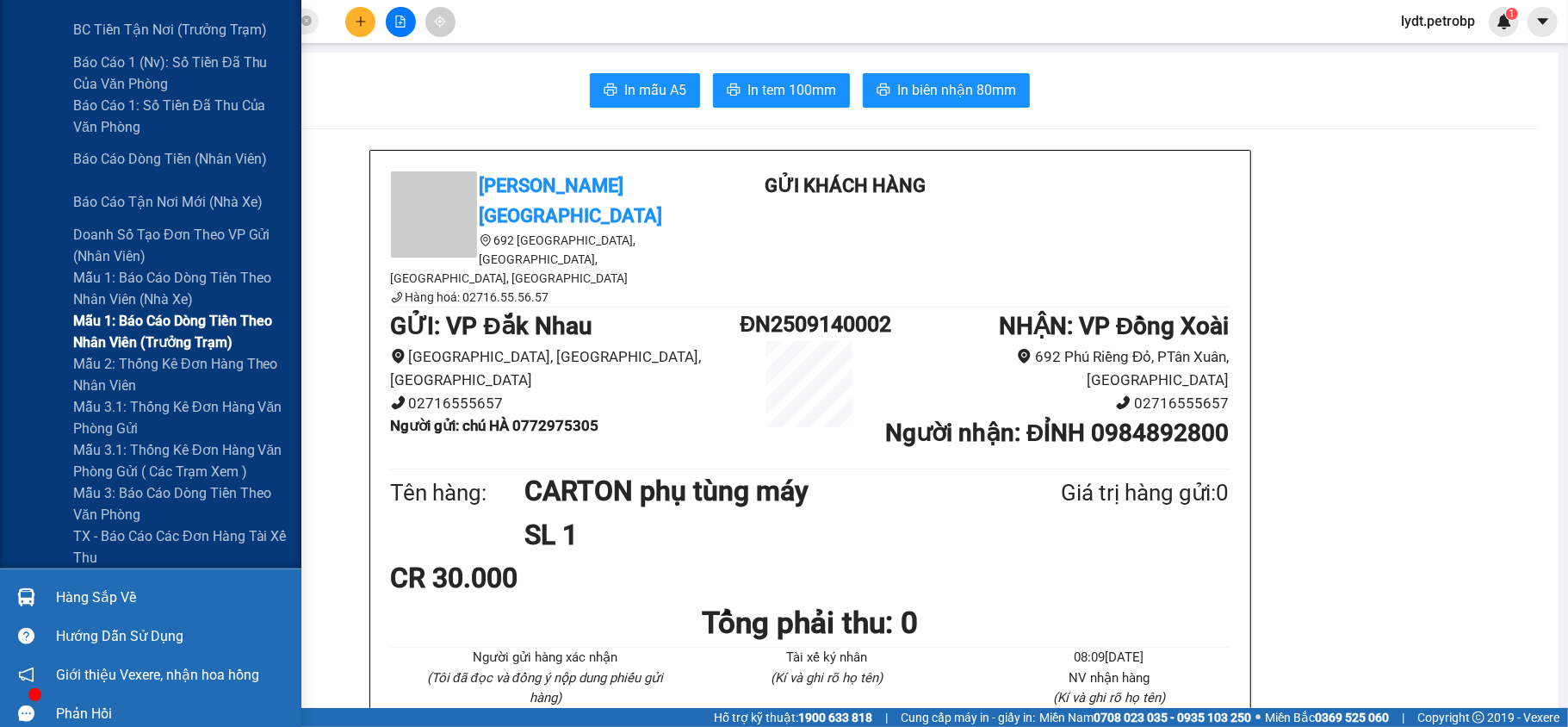
scroll to position [277, 0]
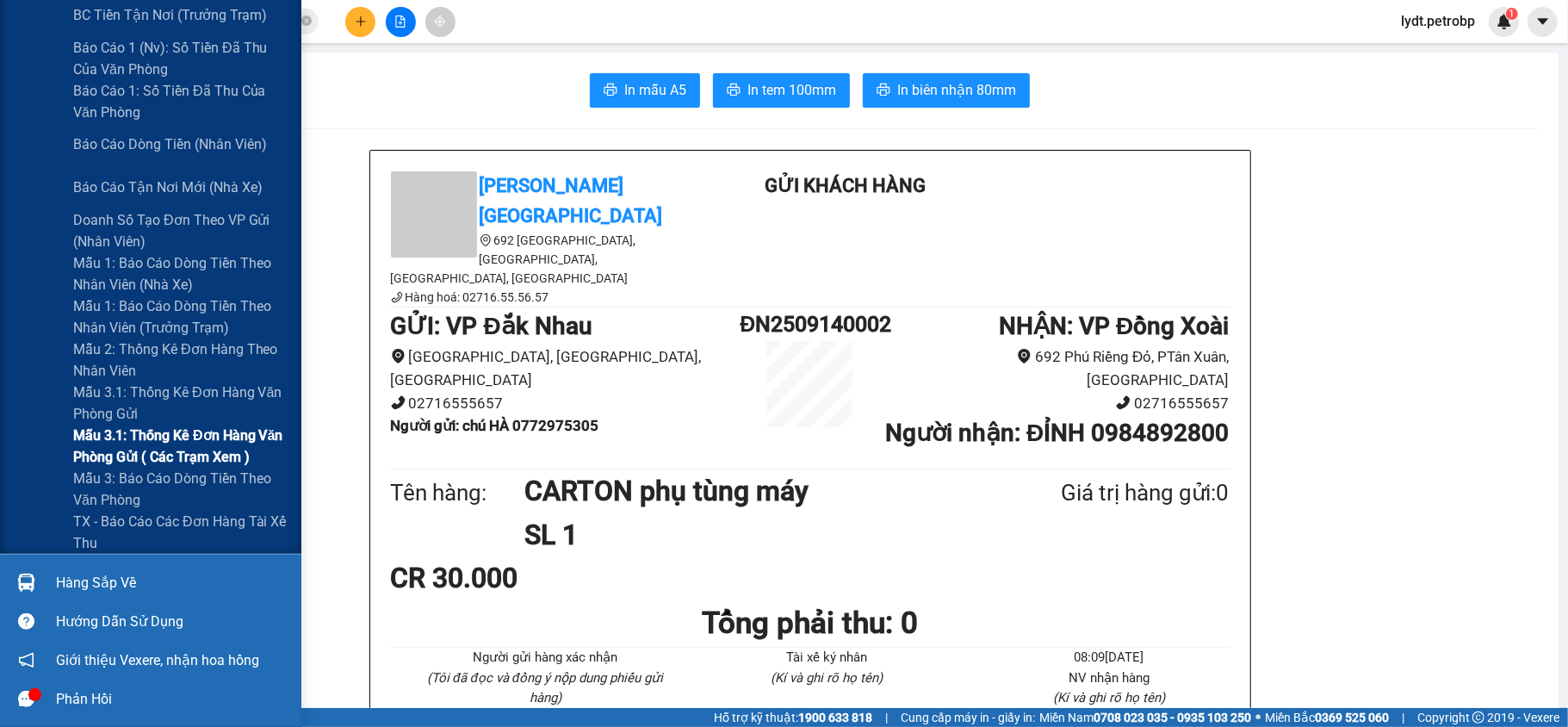
click at [148, 448] on span "Mẫu 3.1: Thống kê đơn hàng văn phòng gửi ( các trạm xem )" at bounding box center [181, 446] width 216 height 43
